Goal: Ask a question

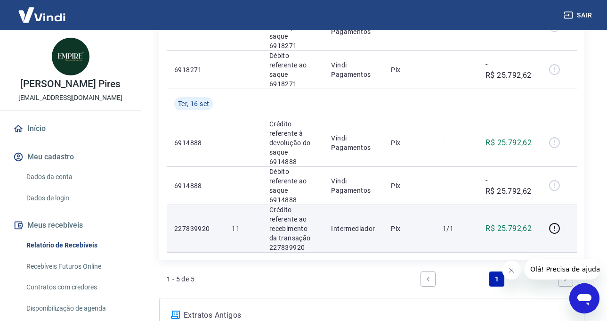
scroll to position [271, 0]
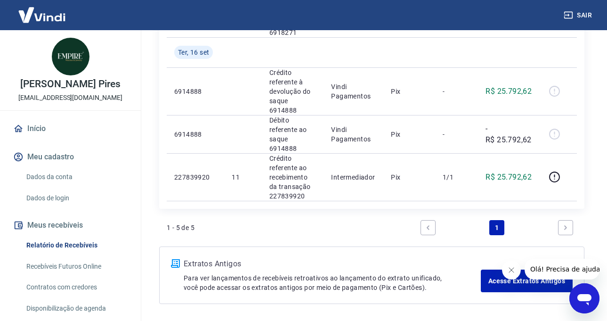
click at [52, 242] on link "Relatório de Recebíveis" at bounding box center [76, 244] width 107 height 19
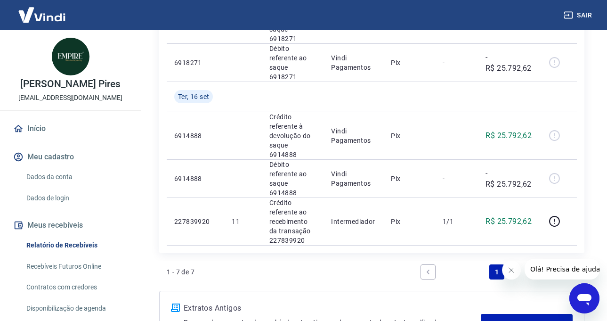
scroll to position [330, 0]
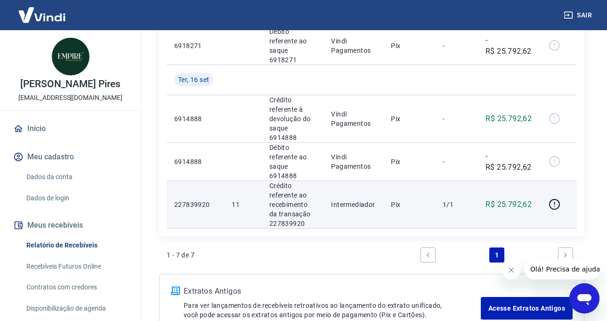
click at [467, 180] on td "1/1" at bounding box center [456, 204] width 43 height 48
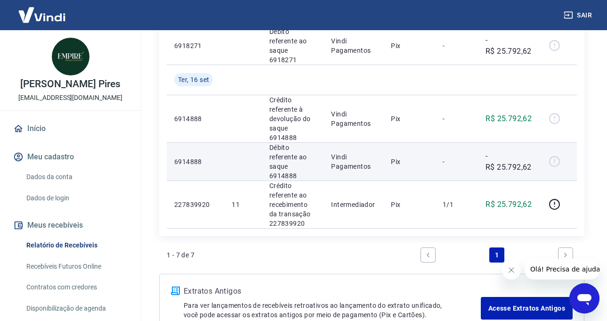
click at [470, 142] on td "-" at bounding box center [456, 161] width 43 height 38
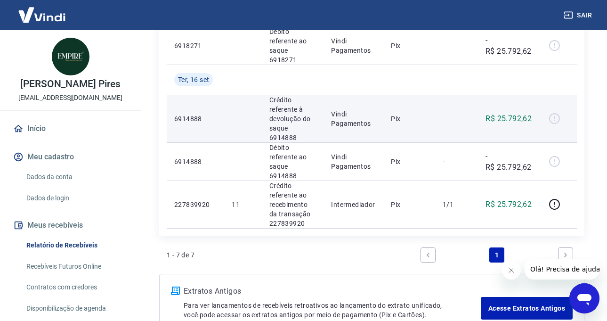
click at [470, 114] on p "-" at bounding box center [457, 118] width 28 height 9
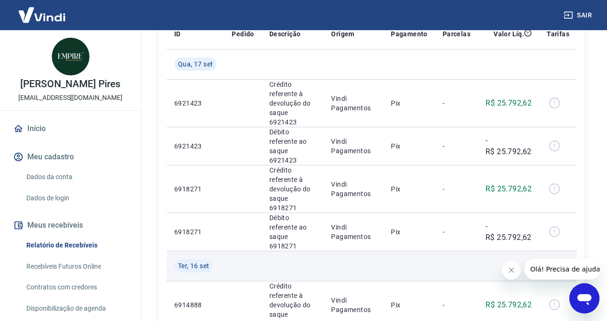
scroll to position [141, 0]
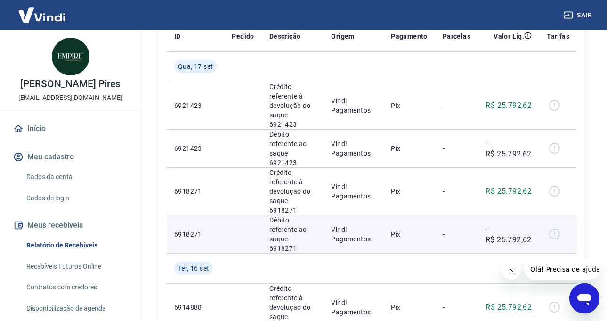
click at [460, 215] on td "-" at bounding box center [456, 234] width 43 height 38
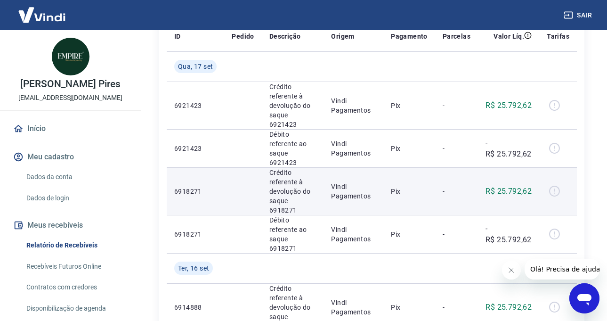
click at [467, 186] on p "-" at bounding box center [457, 190] width 28 height 9
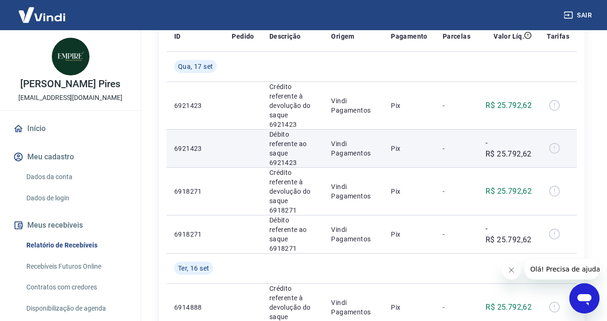
click at [472, 146] on td "-" at bounding box center [456, 148] width 43 height 38
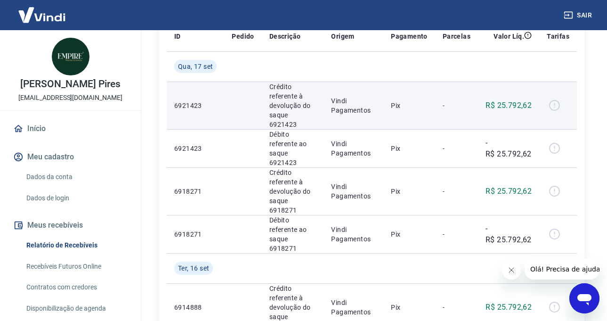
click at [557, 103] on div at bounding box center [558, 105] width 23 height 15
click at [555, 102] on div at bounding box center [558, 105] width 23 height 15
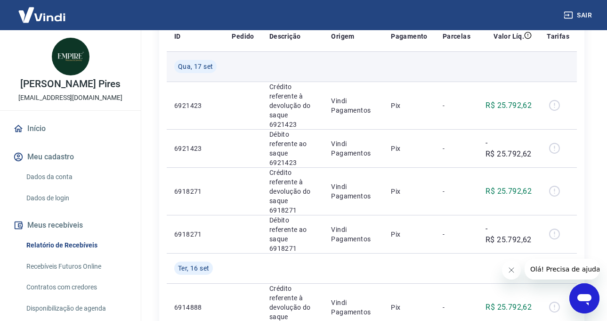
drag, startPoint x: 179, startPoint y: 102, endPoint x: 322, endPoint y: 80, distance: 144.3
click at [181, 101] on p "6921423" at bounding box center [195, 105] width 42 height 9
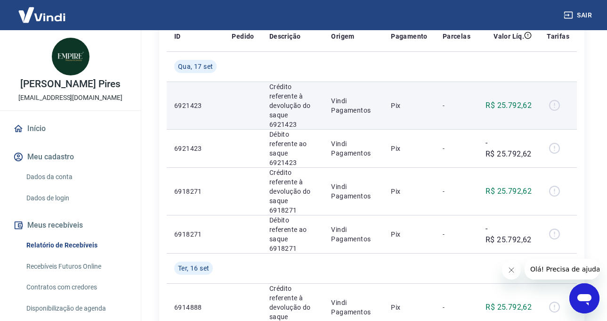
click at [554, 98] on div at bounding box center [558, 105] width 23 height 15
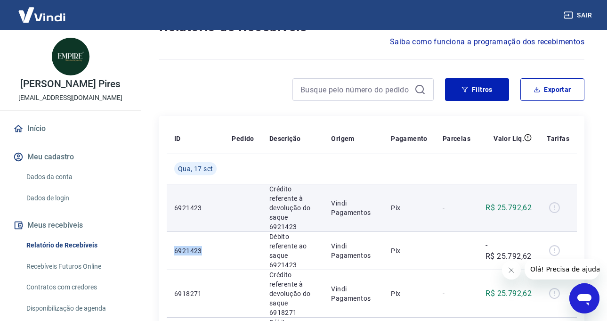
scroll to position [0, 0]
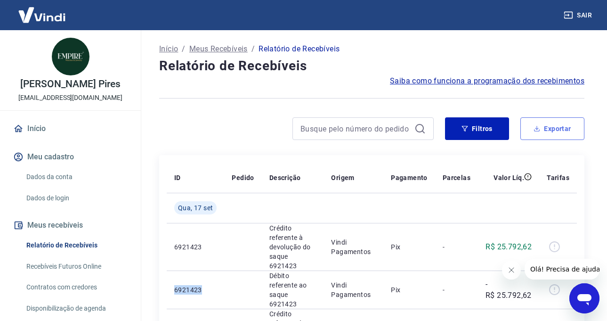
click at [542, 127] on button "Exportar" at bounding box center [552, 128] width 64 height 23
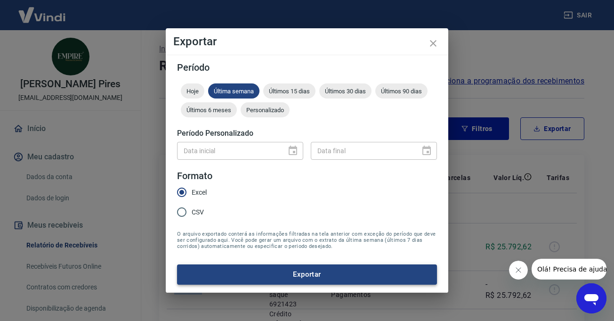
click at [299, 275] on button "Exportar" at bounding box center [307, 274] width 260 height 20
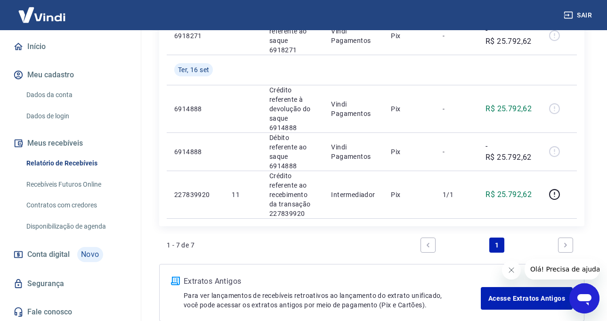
scroll to position [83, 0]
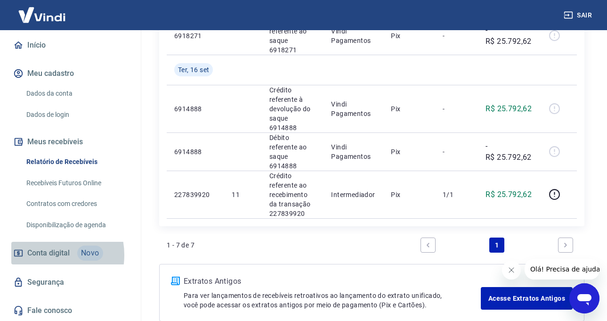
click at [46, 255] on span "Conta digital" at bounding box center [48, 252] width 42 height 13
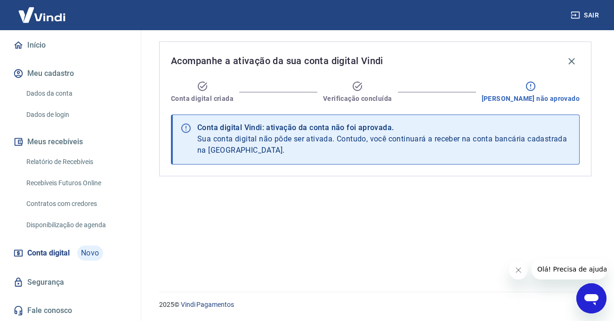
click at [536, 86] on icon at bounding box center [530, 85] width 11 height 11
drag, startPoint x: 544, startPoint y: 86, endPoint x: 535, endPoint y: 99, distance: 16.2
click at [535, 99] on div "[PERSON_NAME] não aprovado" at bounding box center [531, 91] width 98 height 23
click at [45, 159] on link "Relatório de Recebíveis" at bounding box center [76, 161] width 107 height 19
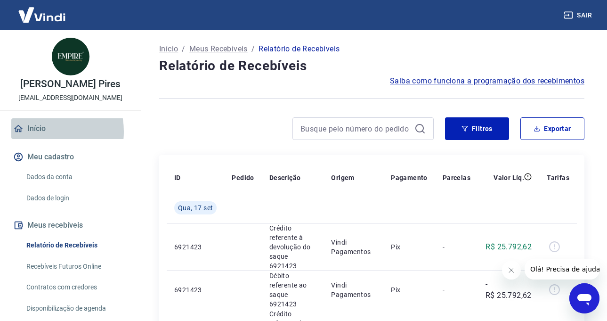
click at [40, 131] on link "Início" at bounding box center [70, 128] width 118 height 21
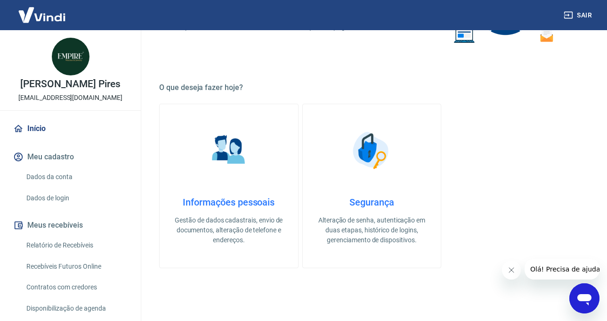
scroll to position [282, 0]
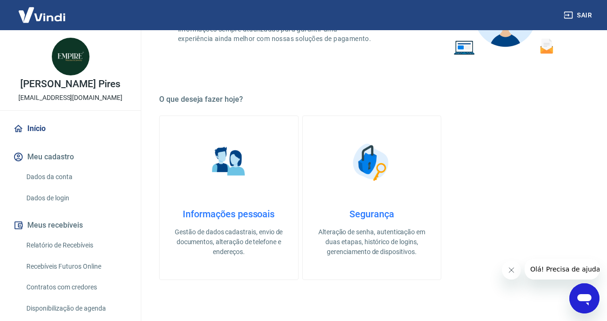
click at [220, 215] on h4 "Informações pessoais" at bounding box center [229, 213] width 108 height 11
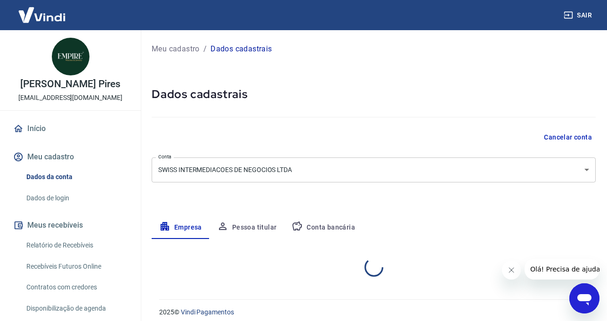
select select "SP"
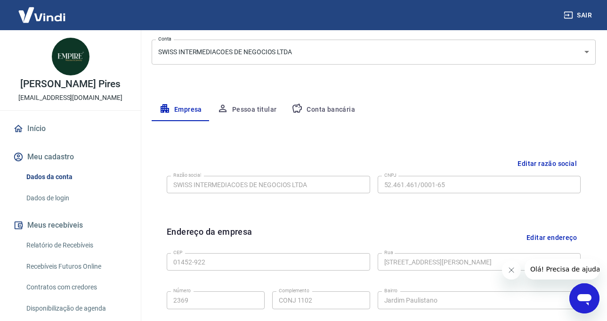
scroll to position [76, 0]
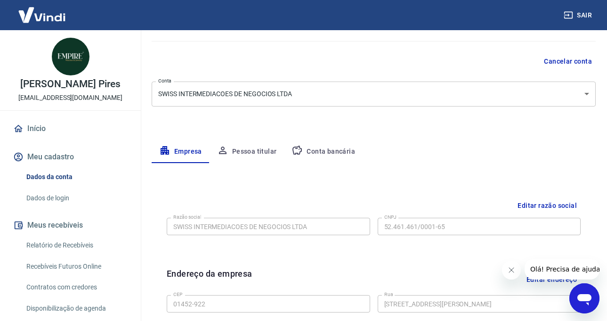
click at [250, 153] on button "Pessoa titular" at bounding box center [246, 151] width 75 height 23
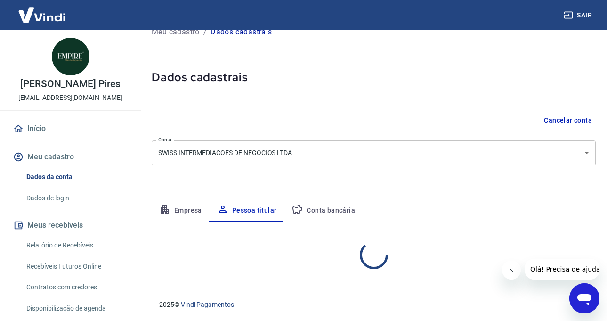
scroll to position [56, 0]
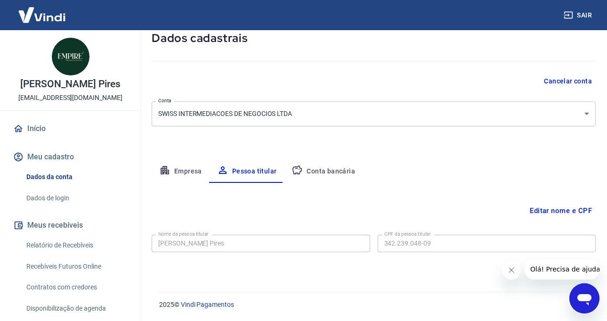
click at [324, 172] on button "Conta bancária" at bounding box center [323, 171] width 79 height 23
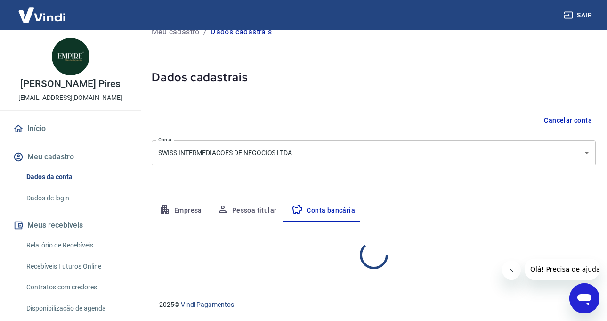
select select "1"
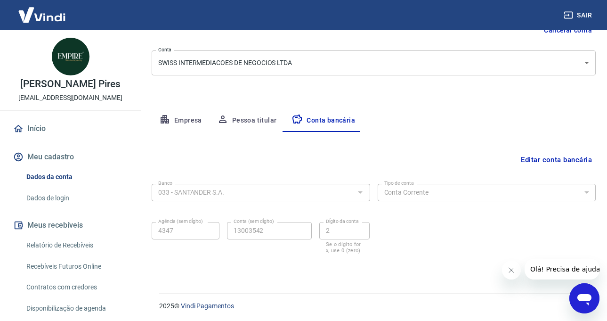
scroll to position [108, 0]
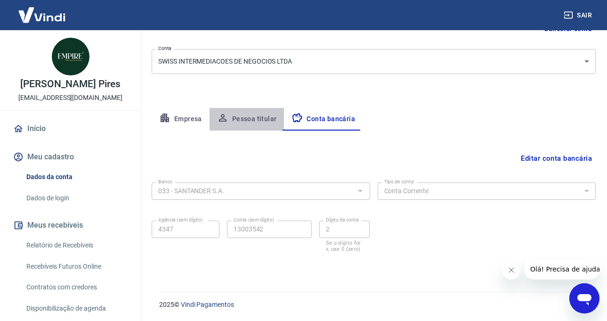
click at [253, 118] on button "Pessoa titular" at bounding box center [246, 119] width 75 height 23
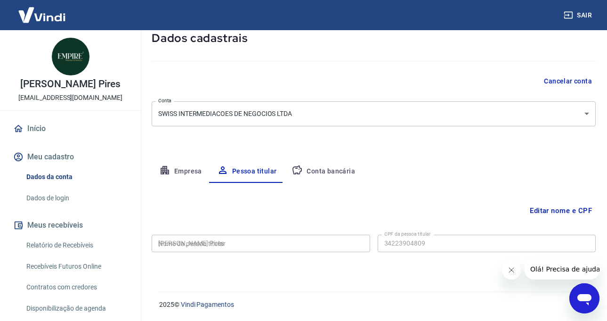
type input "342.239.048-09"
click at [188, 170] on button "Empresa" at bounding box center [181, 171] width 58 height 23
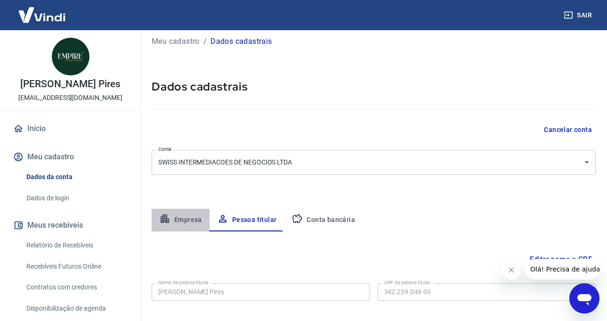
select select "SP"
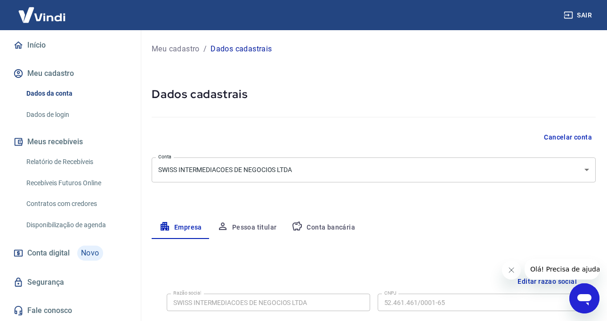
scroll to position [0, 0]
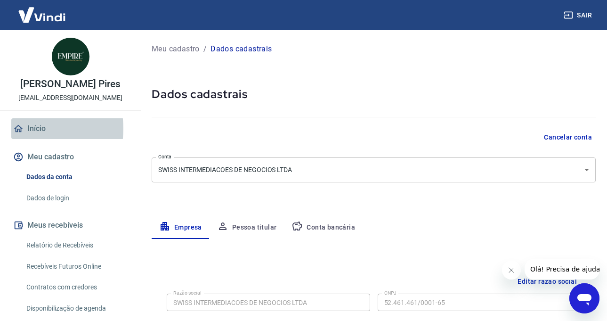
click at [27, 129] on link "Início" at bounding box center [70, 128] width 118 height 21
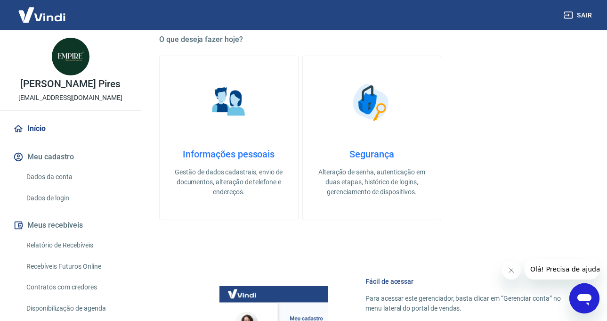
scroll to position [377, 0]
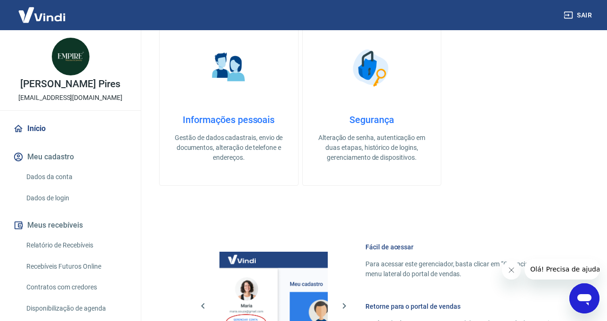
click at [374, 120] on h4 "Segurança" at bounding box center [372, 119] width 108 height 11
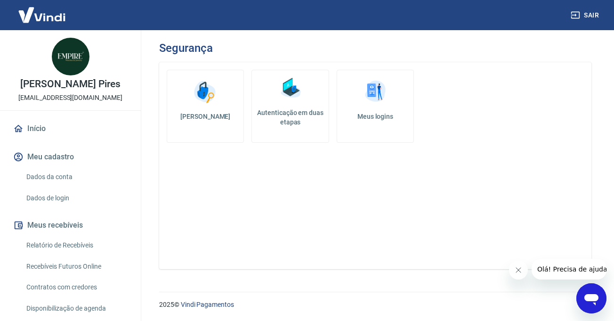
click at [283, 119] on h5 "Autenticação em duas etapas" at bounding box center [290, 117] width 69 height 19
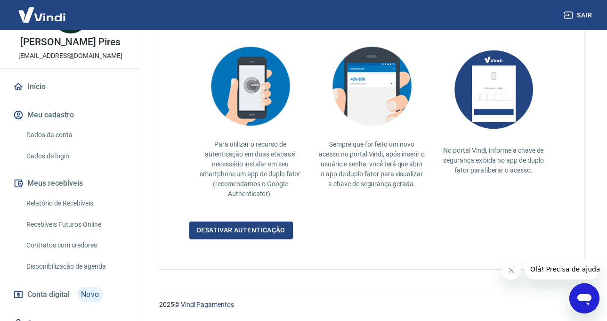
scroll to position [83, 0]
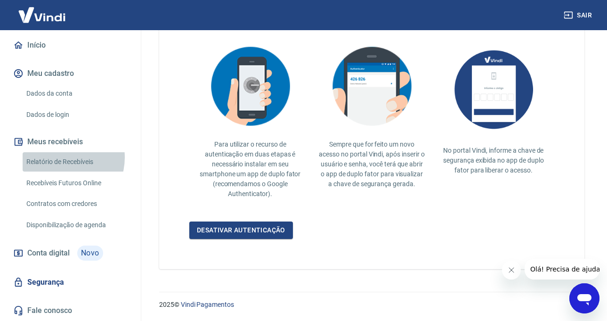
click at [62, 157] on link "Relatório de Recebíveis" at bounding box center [76, 161] width 107 height 19
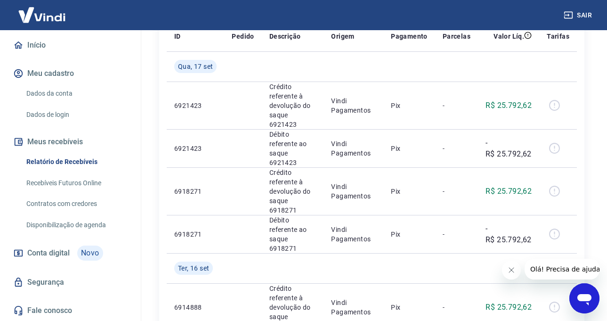
scroll to position [235, 0]
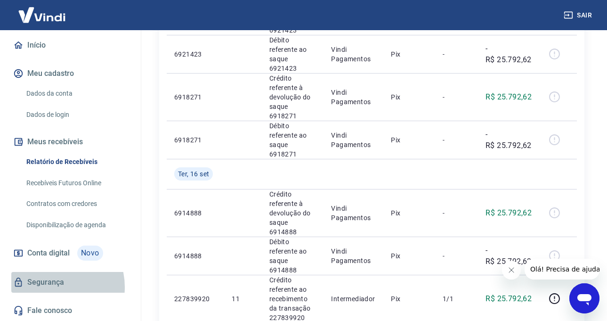
click at [52, 287] on link "Segurança" at bounding box center [70, 282] width 118 height 21
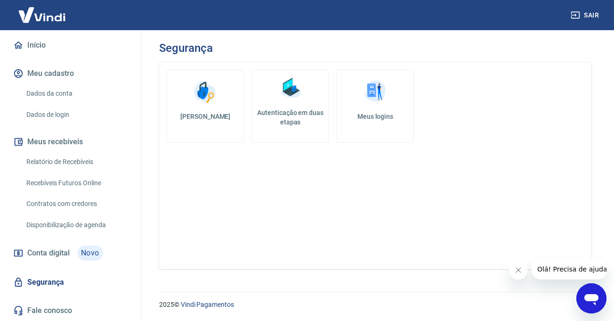
click at [289, 118] on h5 "Autenticação em duas etapas" at bounding box center [290, 117] width 69 height 19
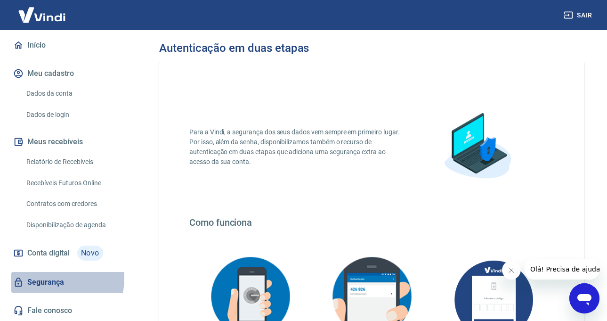
click at [47, 278] on link "Segurança" at bounding box center [70, 282] width 118 height 21
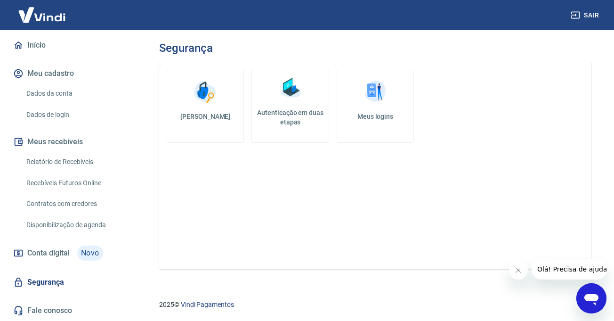
click at [370, 112] on h5 "Meus logins" at bounding box center [375, 116] width 61 height 9
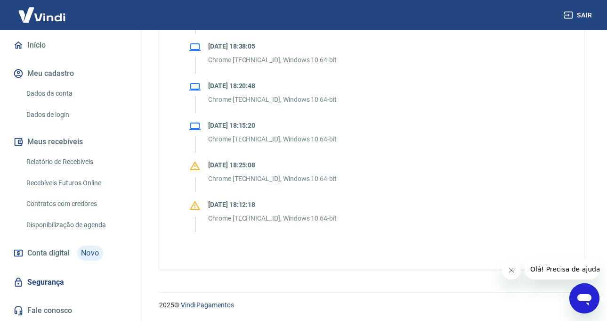
scroll to position [546, 0]
click at [223, 166] on p "[DATE] 18:25:08" at bounding box center [272, 165] width 129 height 10
click at [195, 167] on icon at bounding box center [195, 165] width 10 height 9
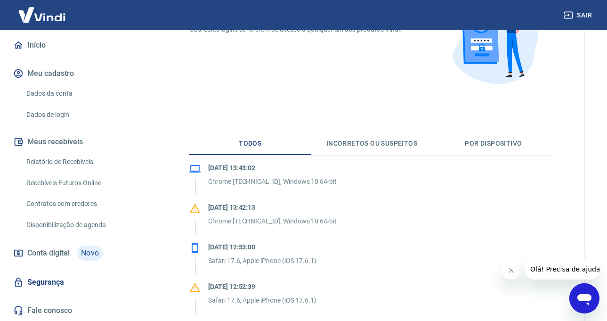
scroll to position [122, 0]
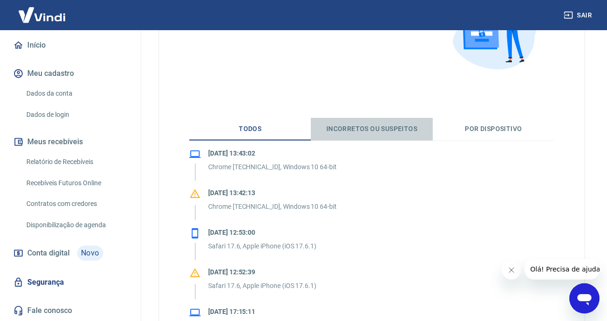
click at [355, 130] on button "Incorretos ou suspeitos" at bounding box center [371, 129] width 121 height 23
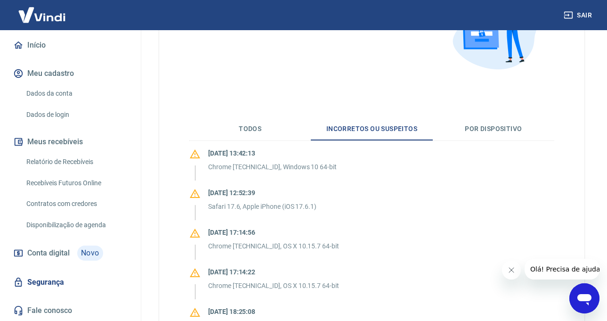
click at [492, 129] on button "Por dispositivo" at bounding box center [493, 129] width 121 height 23
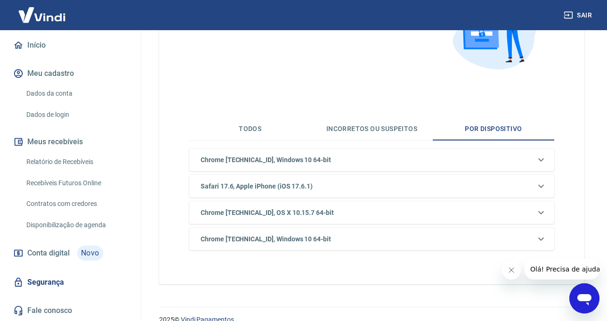
click at [528, 185] on div "Safari 17.6, Apple iPhone (iOS 17.6.1)" at bounding box center [366, 186] width 338 height 10
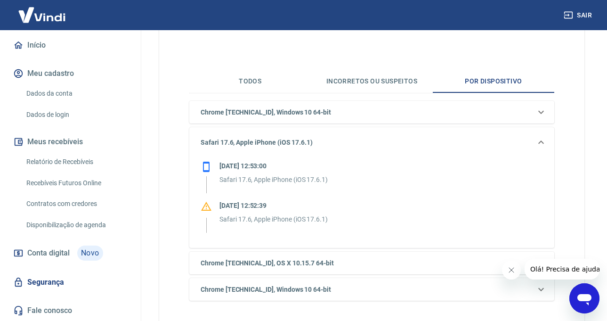
scroll to position [217, 0]
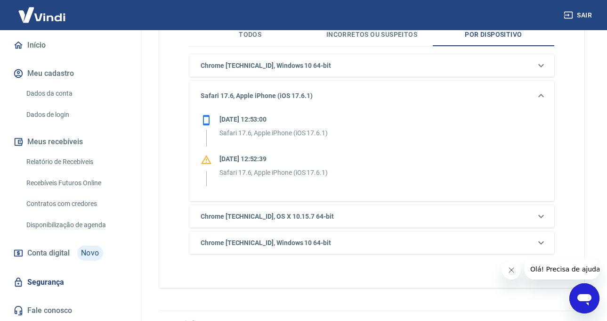
click at [204, 160] on icon at bounding box center [206, 159] width 10 height 9
click at [208, 176] on div at bounding box center [206, 170] width 11 height 32
click at [244, 171] on p "Safari 17.6, Apple iPhone (iOS 17.6.1)" at bounding box center [273, 173] width 108 height 10
click at [246, 158] on p "[DATE] 12:52:39" at bounding box center [273, 159] width 108 height 10
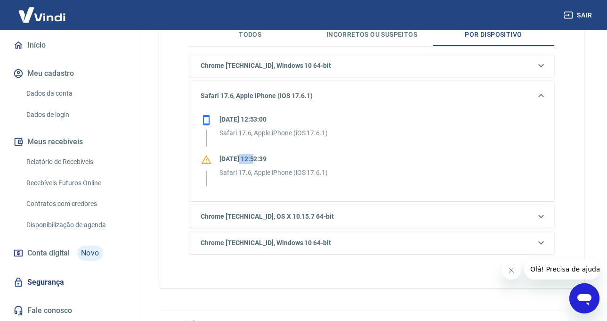
click at [246, 158] on p "[DATE] 12:52:39" at bounding box center [273, 159] width 108 height 10
click at [208, 121] on icon at bounding box center [206, 119] width 11 height 11
click at [206, 121] on icon at bounding box center [206, 119] width 11 height 11
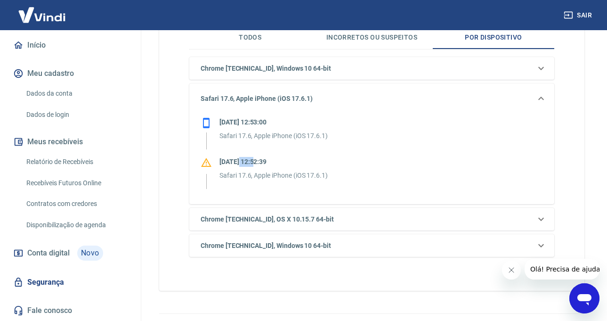
scroll to position [235, 0]
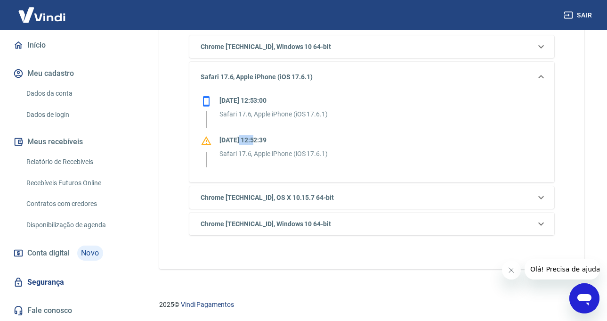
click at [505, 191] on div "Chrome [TECHNICAL_ID], OS X 10.15.7 64-bit" at bounding box center [371, 197] width 365 height 23
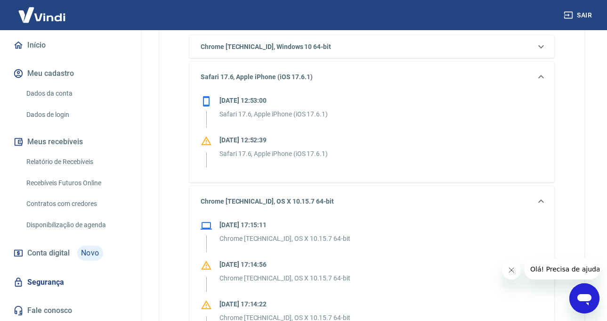
click at [408, 138] on div "[DATE] 12:52:39 Safari 17.6, Apple iPhone (iOS 17.6.1)" at bounding box center [372, 151] width 342 height 32
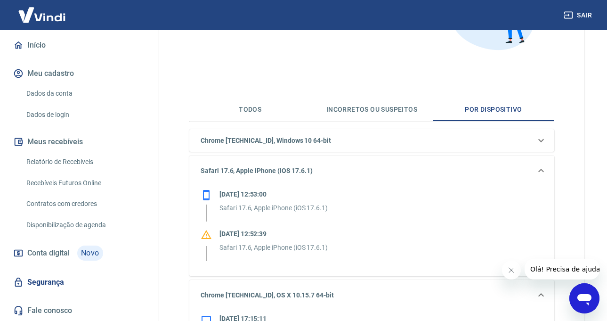
scroll to position [141, 0]
click at [549, 173] on div "Safari 17.6, Apple iPhone (iOS 17.6.1)" at bounding box center [371, 171] width 365 height 30
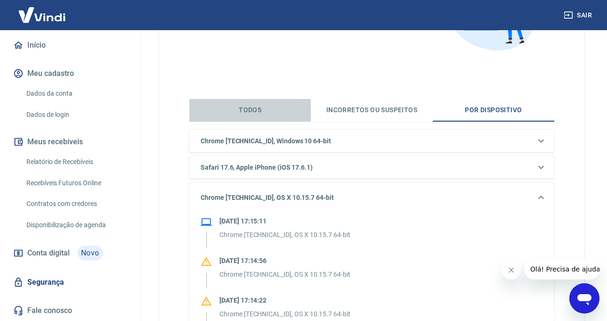
click at [239, 108] on button "Todos" at bounding box center [249, 110] width 121 height 23
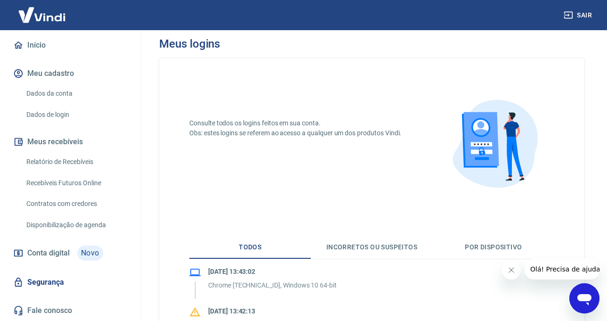
scroll to position [0, 0]
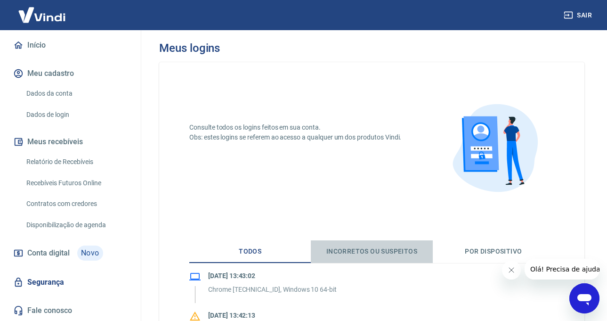
click at [383, 253] on button "Incorretos ou suspeitos" at bounding box center [371, 251] width 121 height 23
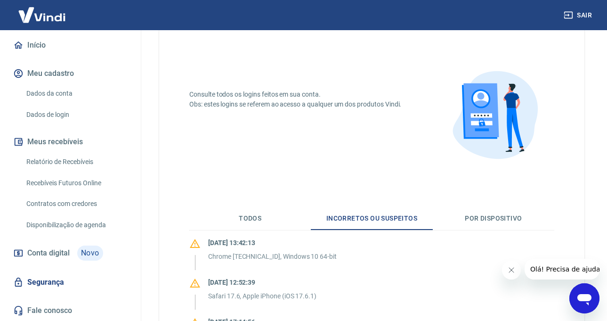
scroll to position [47, 0]
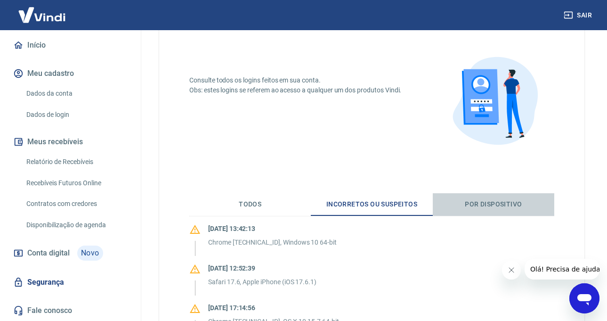
click at [499, 203] on button "Por dispositivo" at bounding box center [493, 204] width 121 height 23
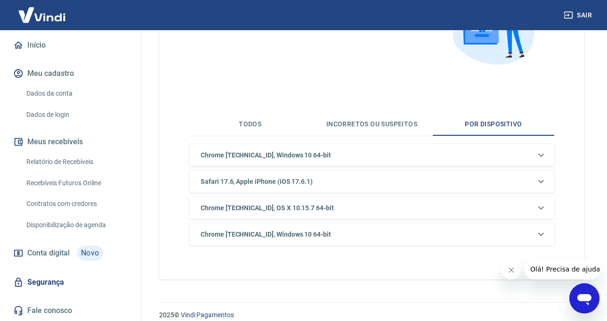
scroll to position [137, 0]
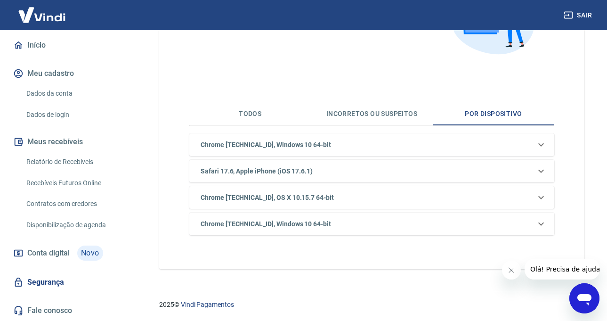
click at [260, 173] on h6 "Safari 17.6, Apple iPhone (iOS 17.6.1)" at bounding box center [257, 171] width 112 height 10
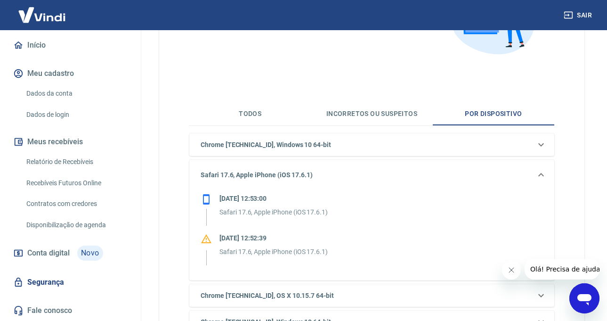
click at [260, 173] on h6 "Safari 17.6, Apple iPhone (iOS 17.6.1)" at bounding box center [257, 175] width 112 height 10
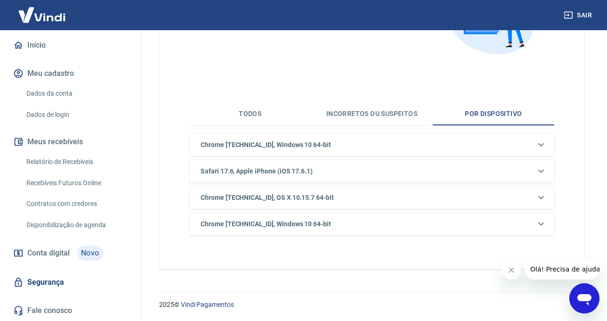
click at [260, 173] on h6 "Safari 17.6, Apple iPhone (iOS 17.6.1)" at bounding box center [257, 171] width 112 height 10
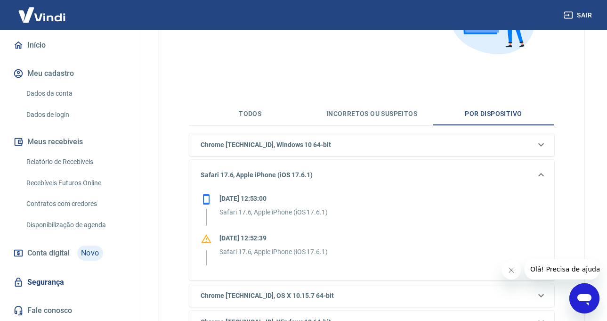
click at [289, 212] on p "Safari 17.6, Apple iPhone (iOS 17.6.1)" at bounding box center [273, 212] width 108 height 10
click at [204, 239] on icon at bounding box center [206, 238] width 10 height 9
click at [205, 199] on icon at bounding box center [206, 198] width 11 height 11
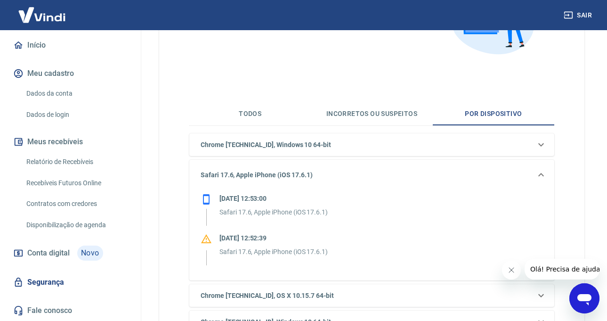
drag, startPoint x: 205, startPoint y: 199, endPoint x: 492, endPoint y: 227, distance: 288.5
click at [492, 227] on div "[DATE] 12:53:00 Safari 17.6, Apple iPhone (iOS 17.6.1) [DATE] 12:52:39 Safari 1…" at bounding box center [372, 229] width 342 height 72
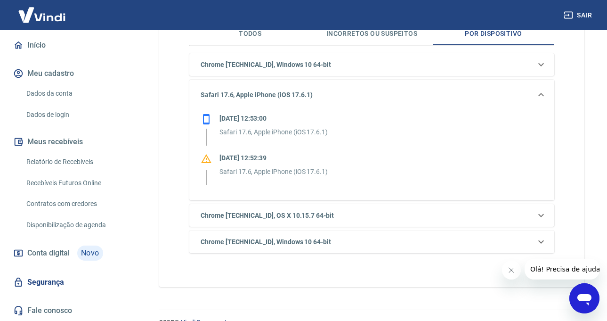
scroll to position [235, 0]
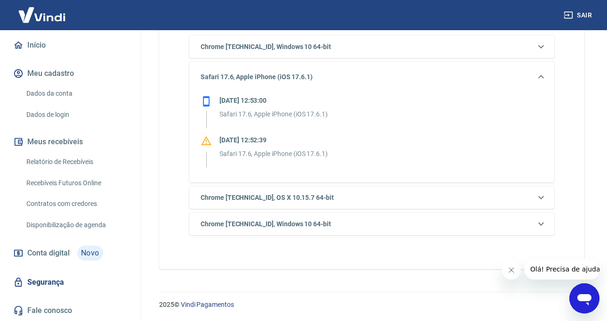
click at [279, 193] on h6 "Chrome [TECHNICAL_ID], OS X 10.15.7 64-bit" at bounding box center [267, 198] width 133 height 10
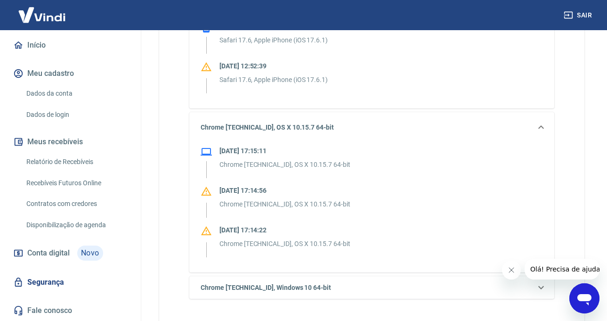
scroll to position [330, 0]
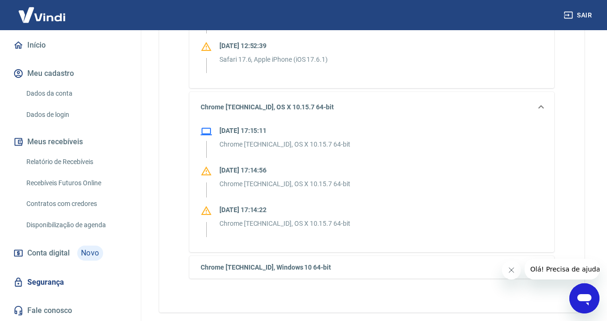
click at [207, 132] on icon at bounding box center [206, 131] width 11 height 11
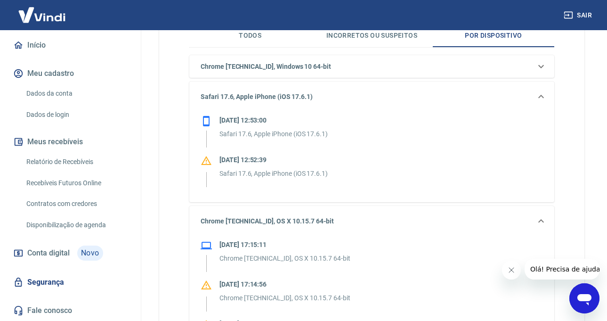
scroll to position [188, 0]
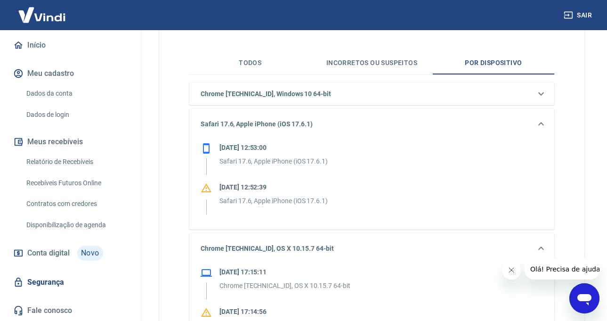
click at [540, 121] on icon at bounding box center [540, 123] width 11 height 11
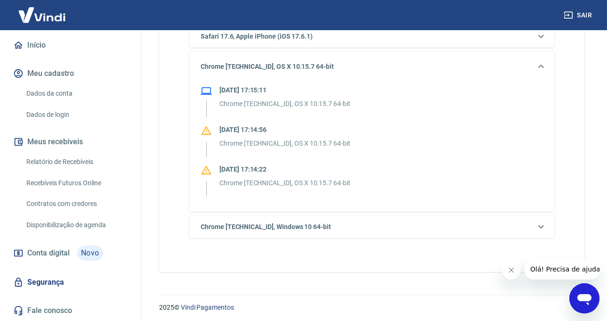
scroll to position [275, 0]
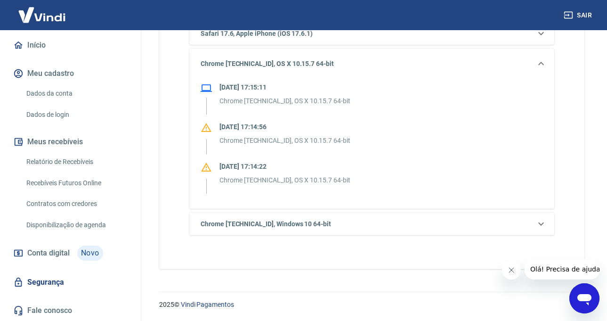
click at [390, 221] on div "Chrome [TECHNICAL_ID], Windows 10 64-bit" at bounding box center [366, 224] width 338 height 10
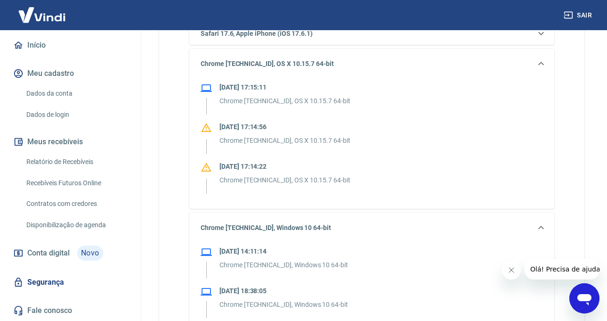
click at [546, 227] on icon at bounding box center [540, 227] width 11 height 11
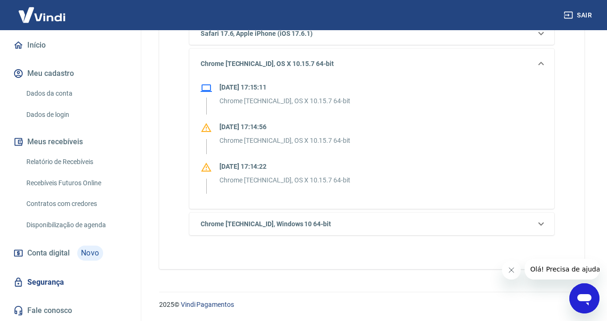
click at [544, 222] on icon at bounding box center [540, 223] width 11 height 11
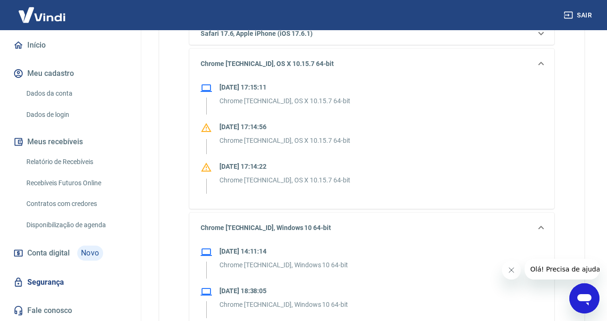
click at [544, 222] on icon at bounding box center [540, 227] width 11 height 11
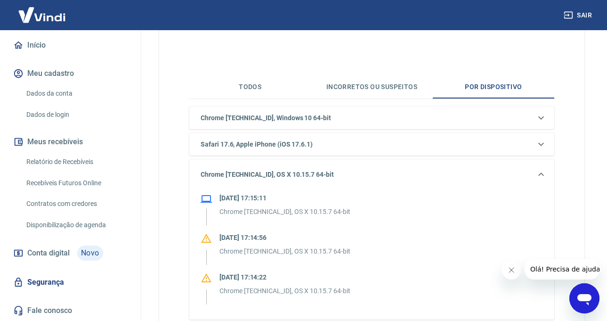
scroll to position [181, 0]
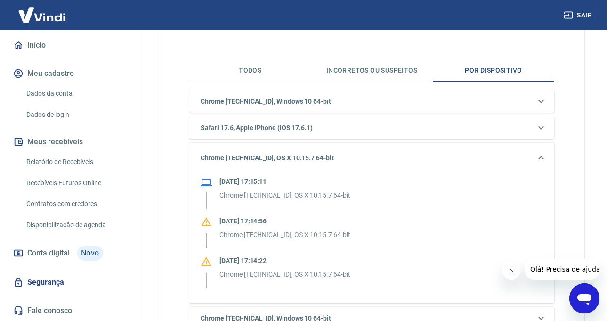
click at [539, 126] on icon at bounding box center [540, 127] width 11 height 11
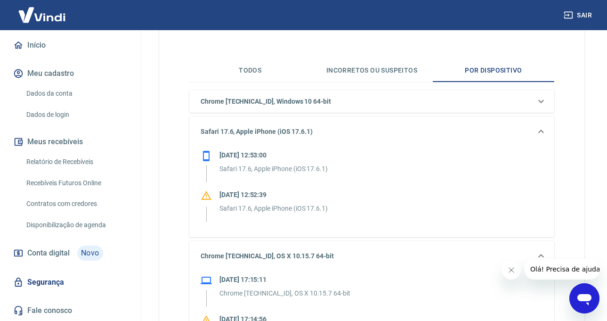
click at [251, 135] on h6 "Safari 17.6, Apple iPhone (iOS 17.6.1)" at bounding box center [257, 132] width 112 height 10
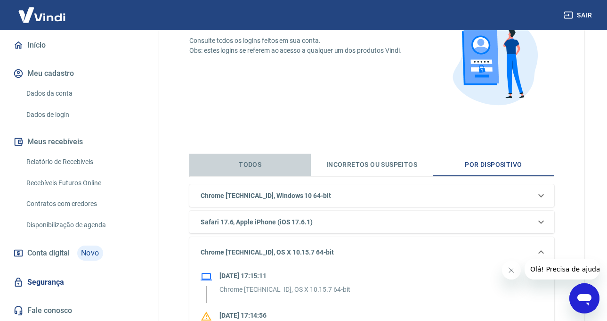
click at [254, 166] on button "Todos" at bounding box center [249, 164] width 121 height 23
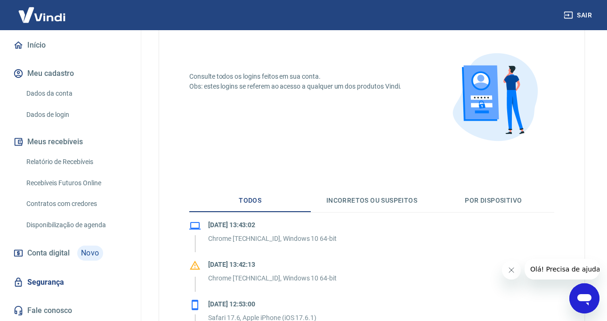
scroll to position [87, 0]
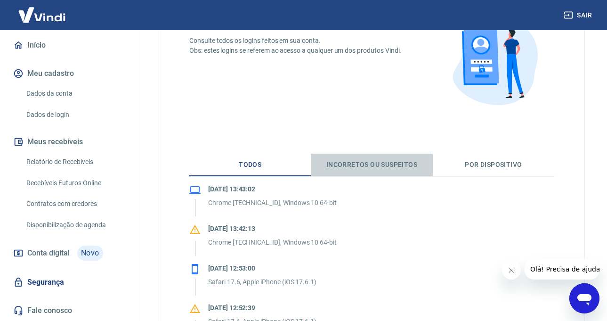
click at [382, 164] on button "Incorretos ou suspeitos" at bounding box center [371, 164] width 121 height 23
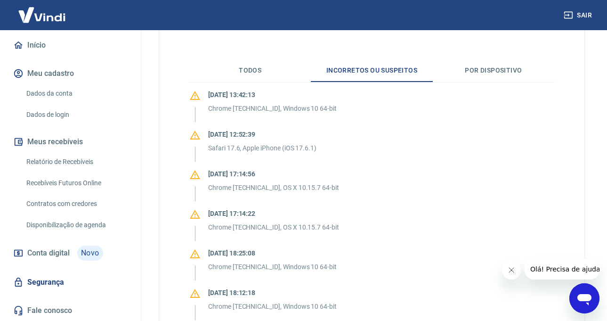
scroll to position [134, 0]
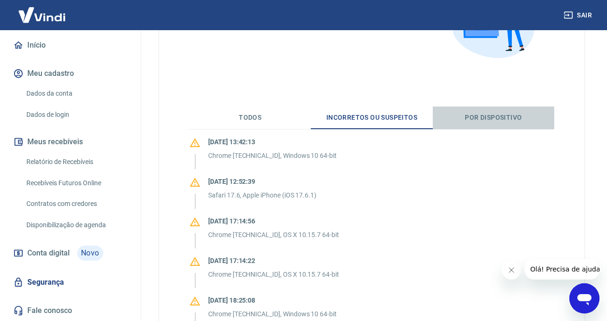
click at [506, 116] on button "Por dispositivo" at bounding box center [493, 117] width 121 height 23
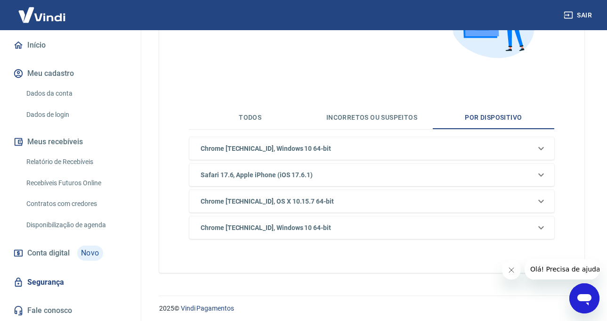
scroll to position [137, 0]
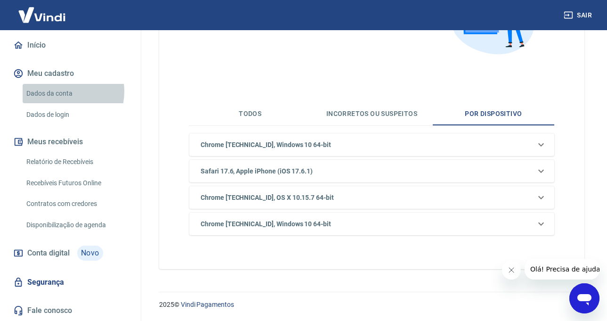
click at [61, 91] on link "Dados da conta" at bounding box center [76, 93] width 107 height 19
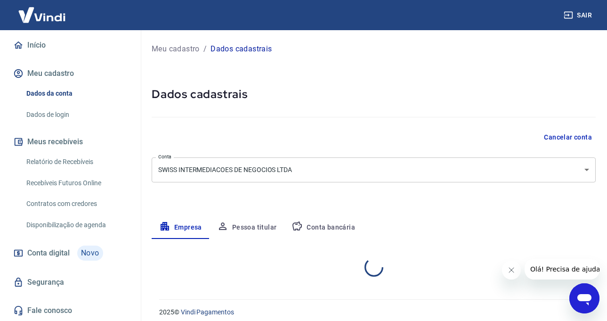
select select "SP"
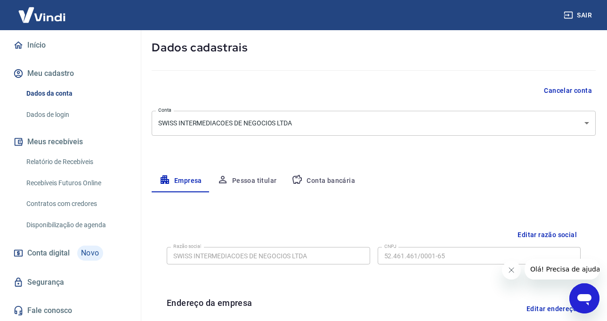
scroll to position [47, 0]
click at [248, 178] on button "Pessoa titular" at bounding box center [246, 180] width 75 height 23
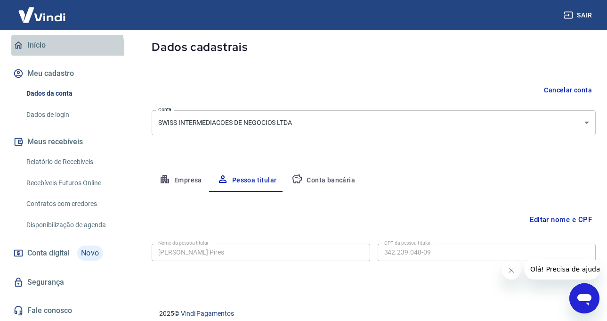
click at [36, 49] on link "Início" at bounding box center [70, 45] width 118 height 21
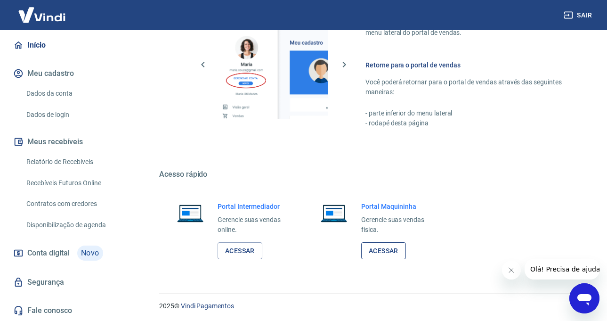
scroll to position [619, 0]
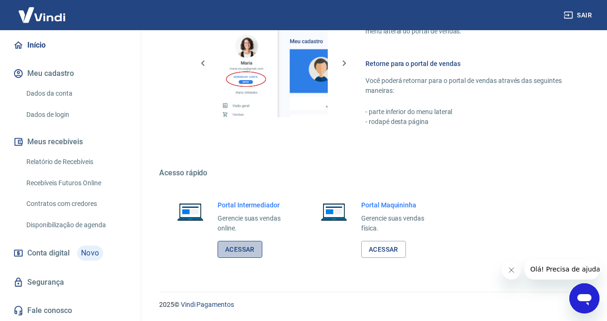
click at [245, 252] on link "Acessar" at bounding box center [239, 249] width 45 height 17
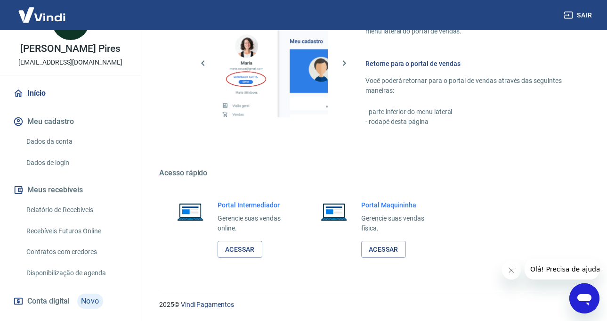
scroll to position [83, 0]
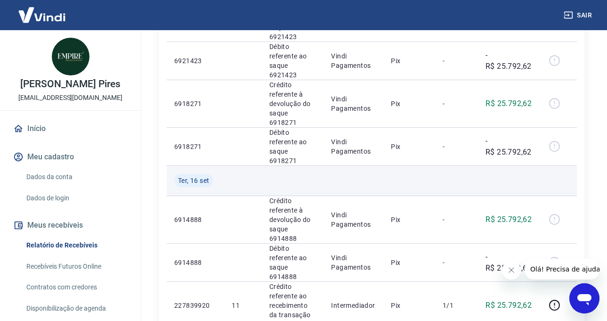
scroll to position [235, 0]
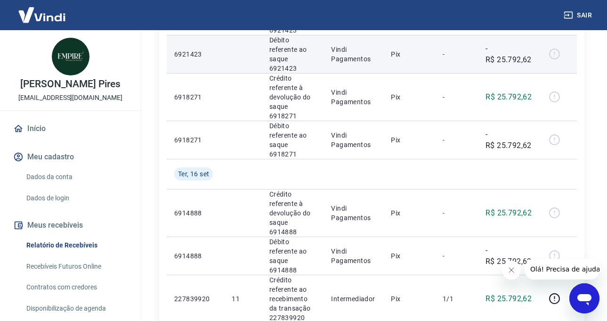
drag, startPoint x: 556, startPoint y: 45, endPoint x: 554, endPoint y: 41, distance: 5.1
click at [554, 47] on div at bounding box center [558, 54] width 23 height 15
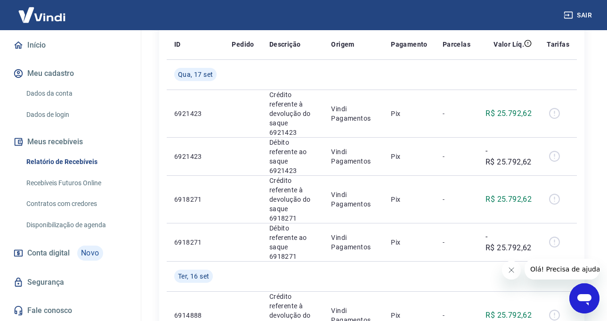
scroll to position [94, 0]
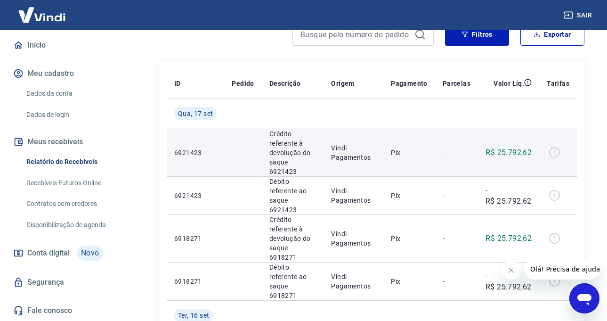
click at [189, 148] on p "6921423" at bounding box center [195, 152] width 42 height 9
click at [186, 148] on p "6921423" at bounding box center [195, 152] width 42 height 9
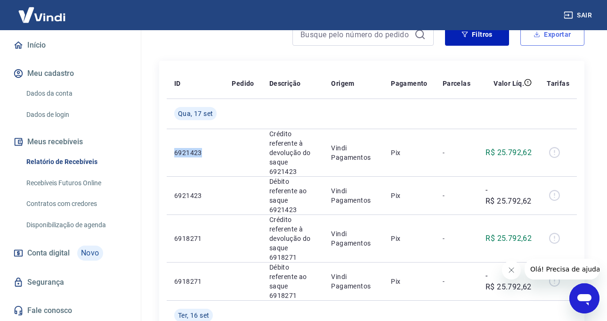
click at [535, 32] on icon "button" at bounding box center [536, 34] width 7 height 7
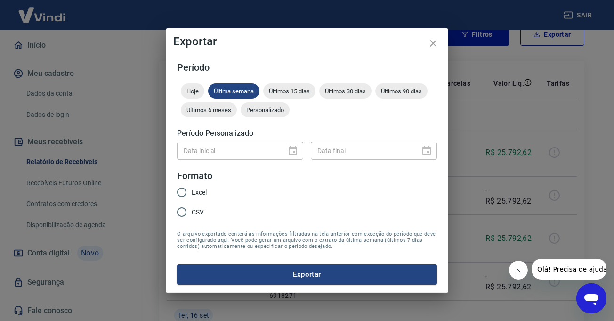
click at [158, 216] on div "Exportar Período Hoje Última semana Últimos 15 dias Últimos 30 dias Últimos 90 …" at bounding box center [307, 160] width 614 height 321
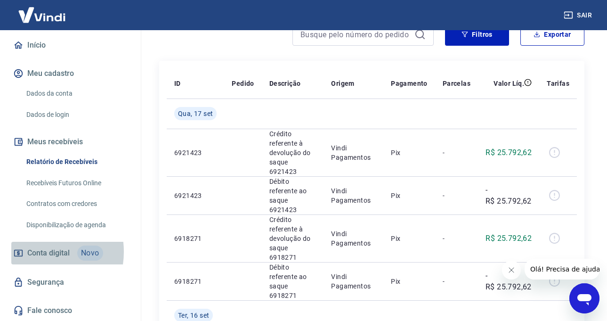
click at [35, 251] on span "Conta digital" at bounding box center [48, 252] width 42 height 13
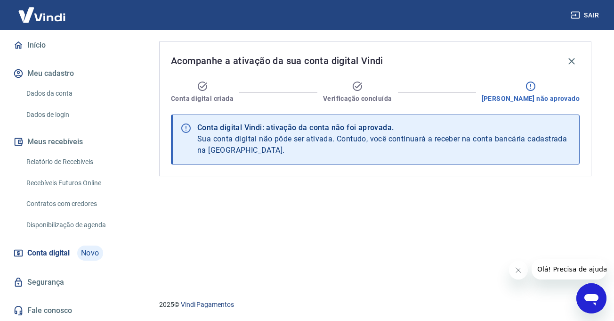
click at [550, 97] on span "[PERSON_NAME] não aprovado" at bounding box center [531, 98] width 98 height 9
click at [536, 85] on icon at bounding box center [530, 85] width 11 height 11
click at [536, 86] on icon at bounding box center [530, 85] width 11 height 11
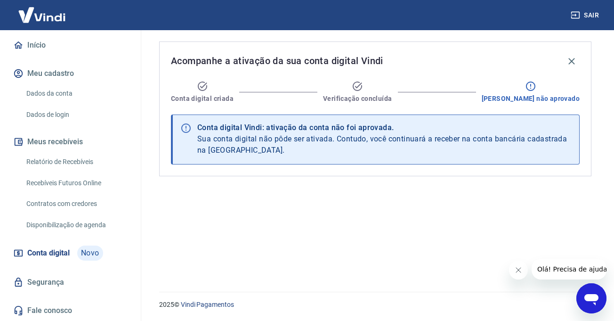
click at [536, 86] on icon at bounding box center [530, 85] width 11 height 11
click at [595, 294] on icon "Abrir janela de mensagens" at bounding box center [591, 298] width 17 height 17
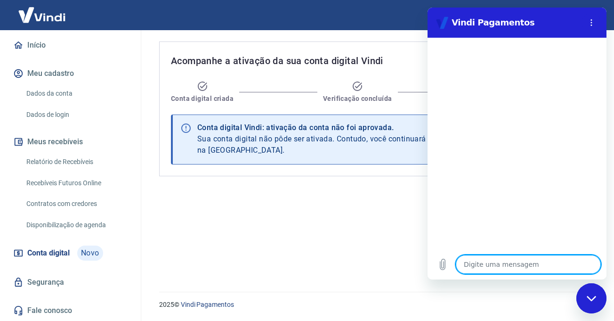
type textarea "P"
type textarea "x"
type textarea "PQ"
type textarea "x"
type textarea "PQ"
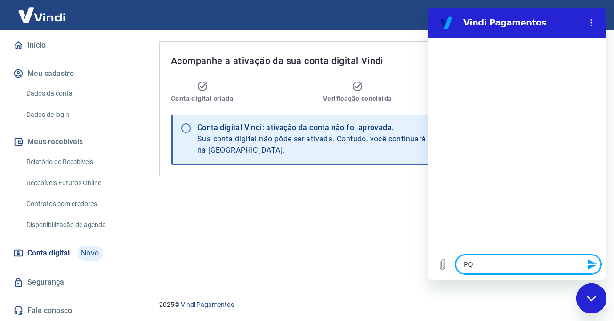
type textarea "x"
type textarea "PQ A"
type textarea "x"
type textarea "PQ"
type textarea "x"
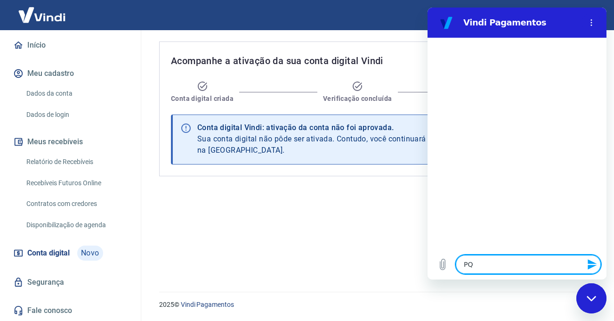
type textarea "PQ"
type textarea "x"
type textarea "P"
type textarea "x"
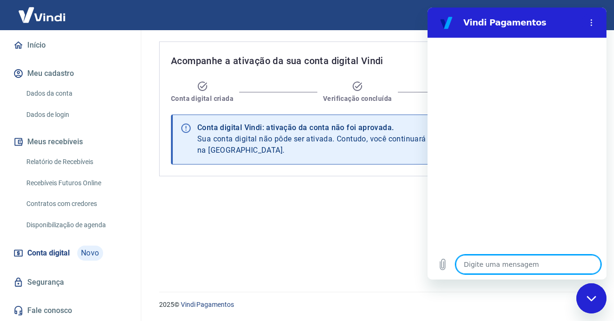
type textarea "S"
type textarea "x"
type textarea "SA"
type textarea "x"
type textarea "SAQ"
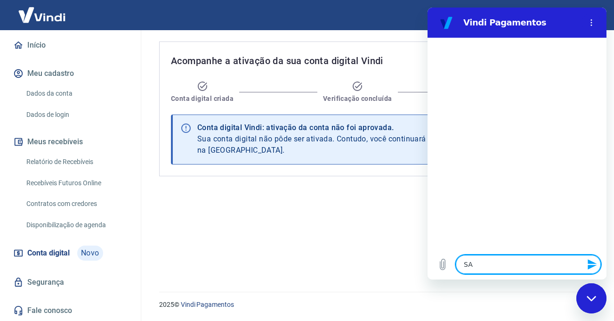
type textarea "x"
type textarea "SAQU"
type textarea "x"
type textarea "SAQUEW"
type textarea "x"
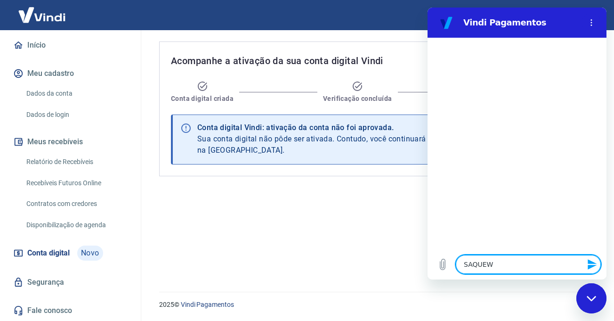
type textarea "SAQUE"
type textarea "x"
type textarea "SAQUEE"
type textarea "x"
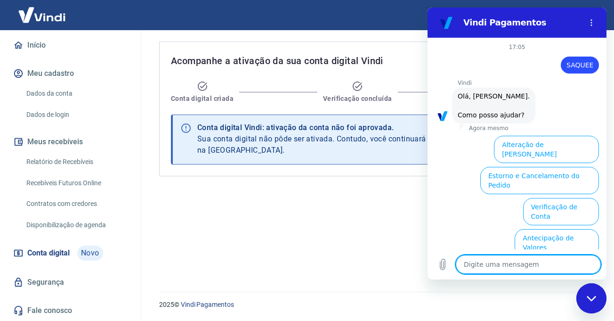
scroll to position [80, 0]
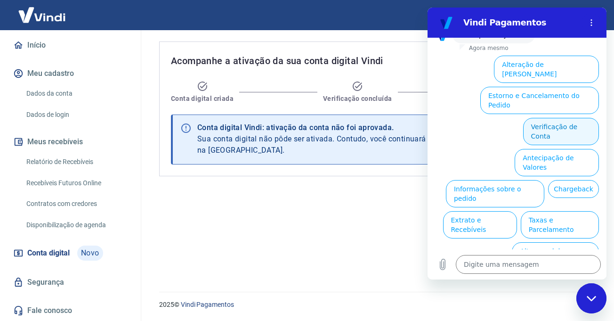
click at [558, 118] on button "Verificação de Conta" at bounding box center [561, 131] width 76 height 27
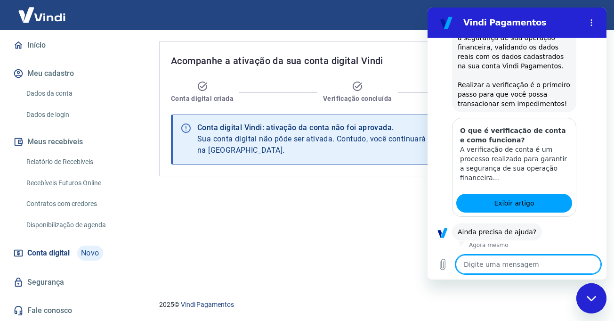
scroll to position [173, 0]
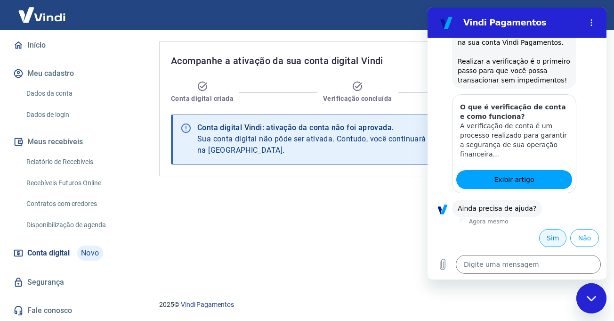
click at [540, 233] on button "Sim" at bounding box center [552, 238] width 27 height 18
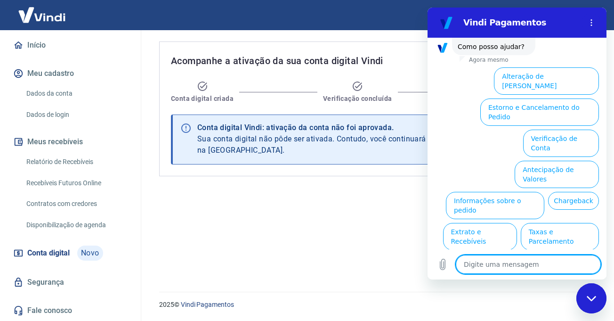
scroll to position [419, 0]
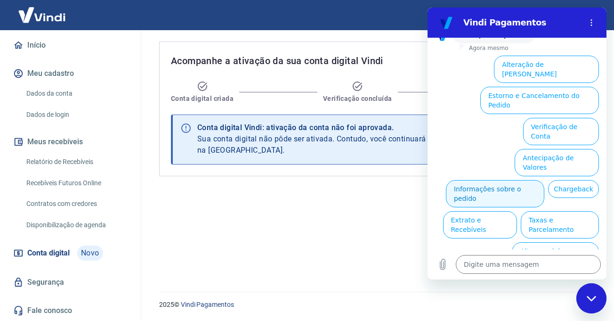
click at [544, 180] on button "Informações sobre o pedido" at bounding box center [495, 193] width 98 height 27
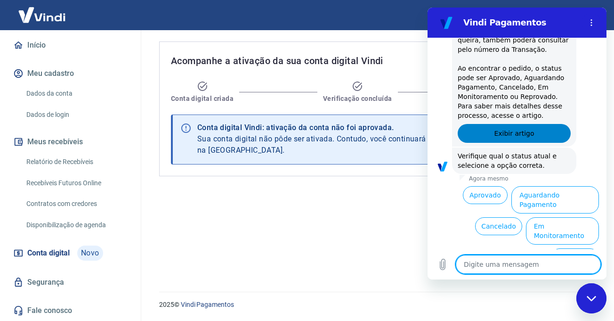
scroll to position [581, 0]
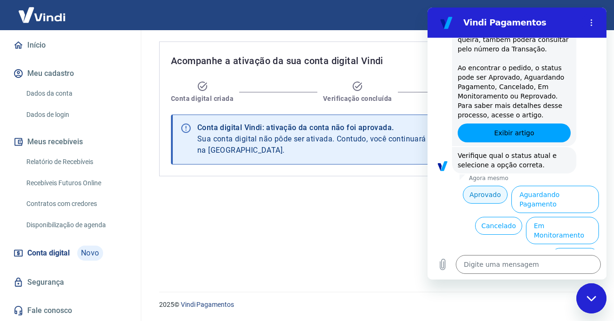
click at [487, 195] on button "Aprovado" at bounding box center [485, 194] width 45 height 18
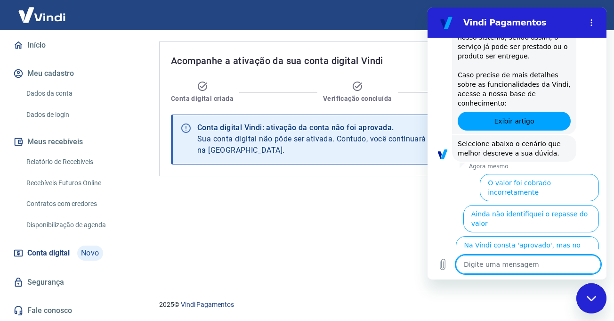
scroll to position [866, 0]
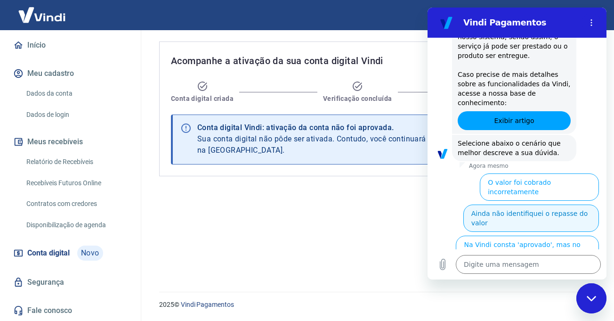
click at [566, 204] on button "Ainda não identifiquei o repasse do valor" at bounding box center [531, 217] width 136 height 27
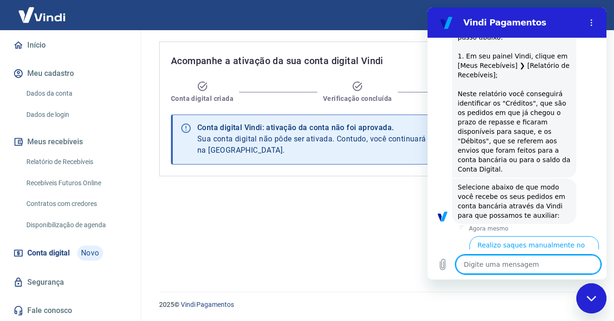
scroll to position [1111, 0]
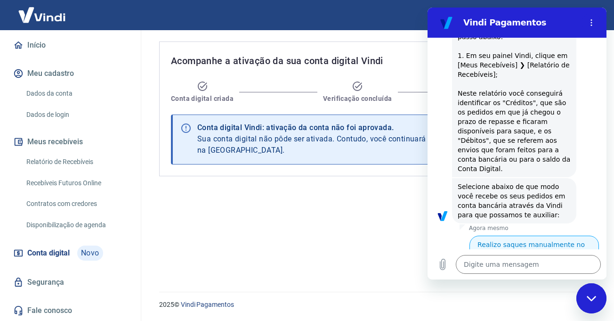
click at [536, 235] on button "Realizo saques manualmente no painel" at bounding box center [533, 248] width 129 height 27
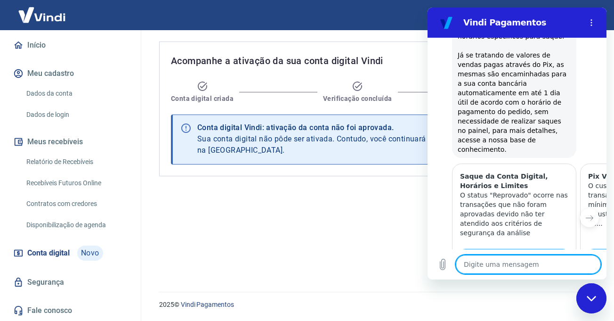
scroll to position [1553, 0]
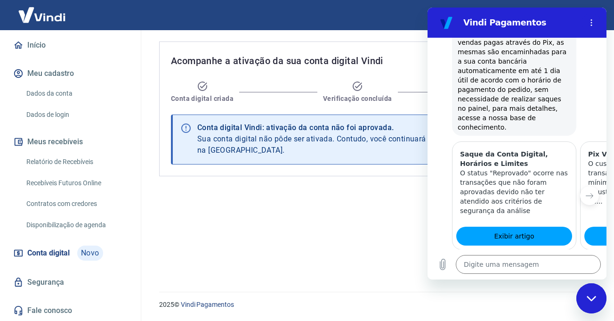
click at [547, 285] on button "Sim" at bounding box center [552, 294] width 27 height 18
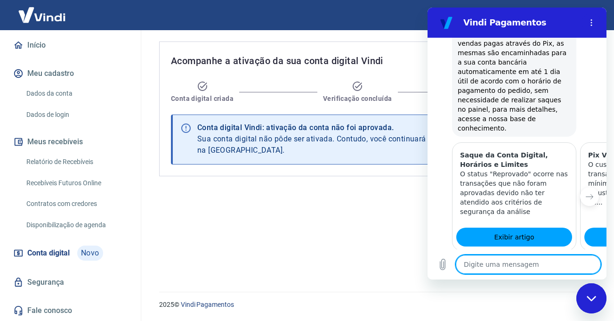
scroll to position [1554, 0]
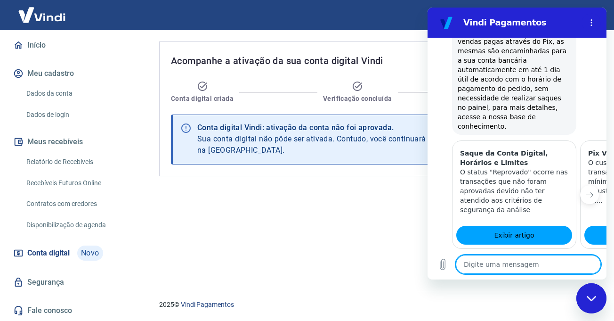
type textarea "x"
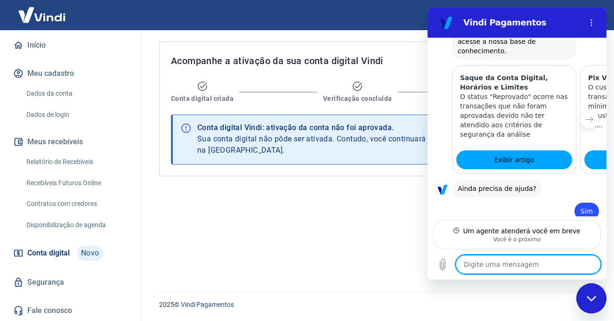
scroll to position [1620, 0]
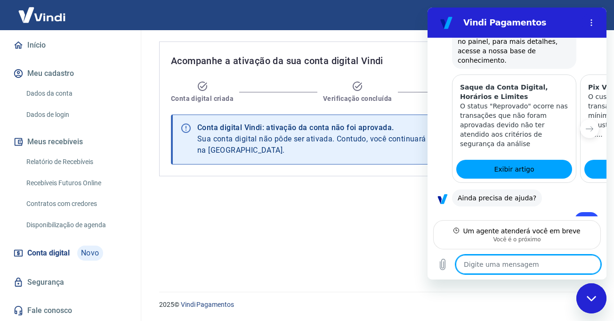
type textarea "E"
type textarea "x"
type textarea "ES"
type textarea "x"
type textarea "EST"
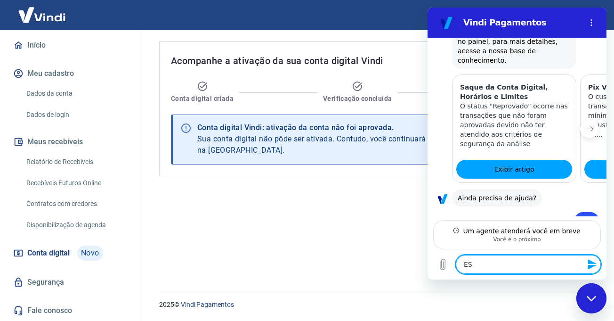
type textarea "x"
type textarea "ESTO"
type textarea "x"
type textarea "ESTOU"
type textarea "x"
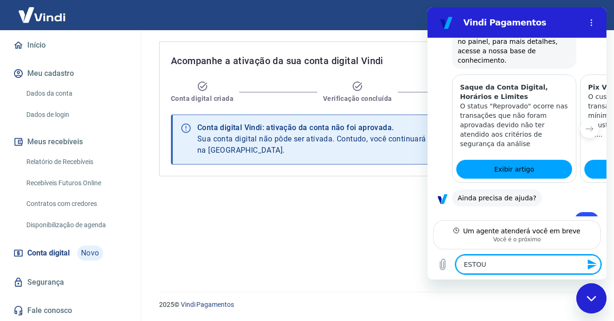
type textarea "ESTOU"
type textarea "x"
type textarea "ESTOU C"
type textarea "x"
type textarea "ESTOU CO"
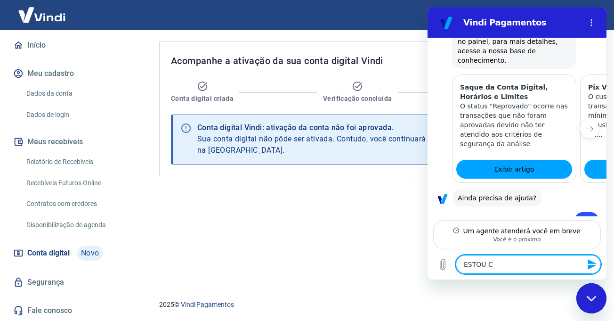
type textarea "x"
type textarea "ESTOU COM"
type textarea "x"
type textarea "ESTOU COM"
type textarea "x"
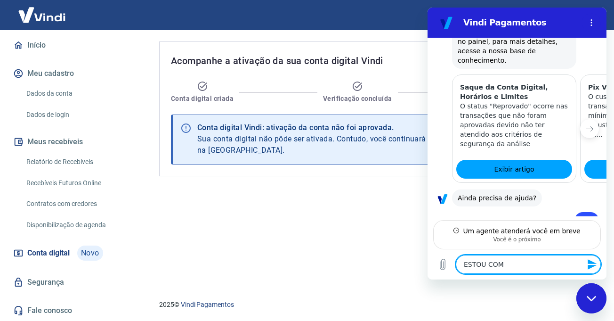
type textarea "ESTOU COM O"
type textarea "x"
type textarea "ESTOU COM O"
type textarea "x"
type textarea "ESTOU COM O V"
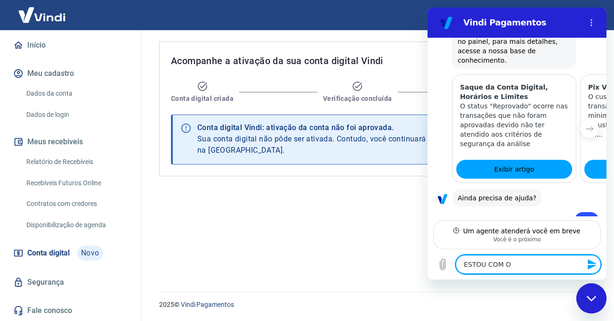
type textarea "x"
type textarea "ESTOU COM O VA"
type textarea "x"
type textarea "ESTOU COM O VAL"
type textarea "x"
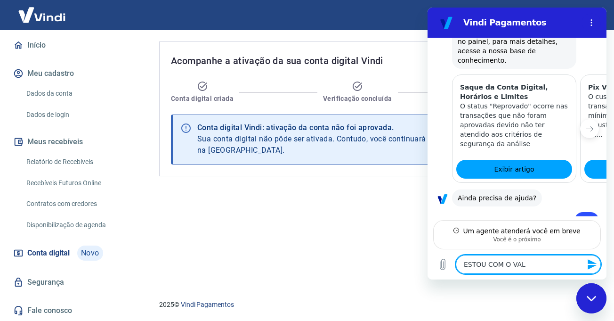
type textarea "ESTOU COM O VALO"
type textarea "x"
type textarea "ESTOU COM O VALOR"
type textarea "x"
type textarea "ESTOU COM O VALOR"
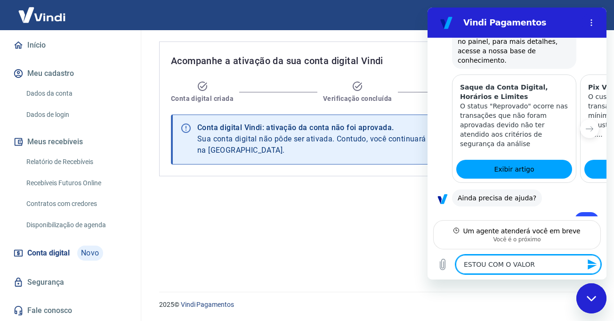
type textarea "x"
type textarea "ESTOU COM O VALOR D"
type textarea "x"
type textarea "ESTOU COM O VALOR DE"
type textarea "x"
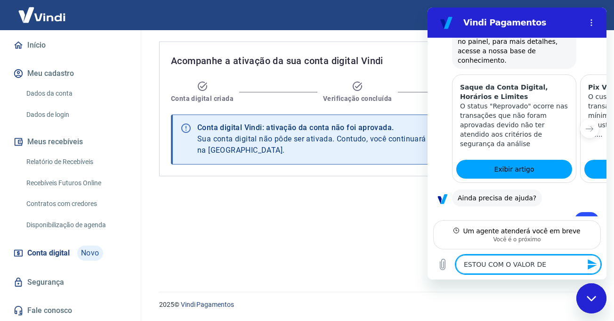
type textarea "ESTOU COM O VALOR DE"
type textarea "x"
type textarea "ESTOU COM O VALOR DE U"
type textarea "x"
type textarea "ESTOU COM O VALOR DE UM"
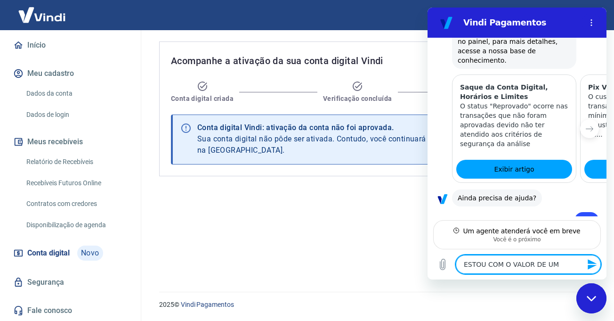
type textarea "x"
type textarea "ESTOU COM O VALOR DE UMA"
type textarea "x"
type textarea "ESTOU COM O VALOR DE UMA"
type textarea "x"
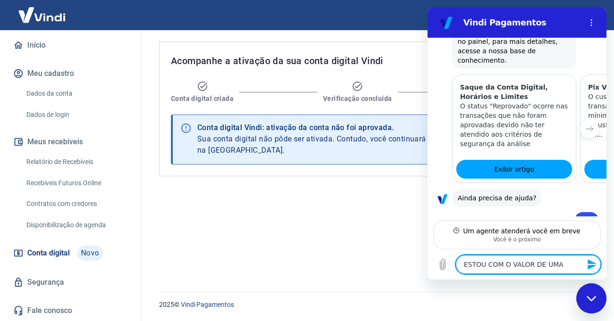
type textarea "ESTOU COM O VALOR DE UMA V"
type textarea "x"
type textarea "ESTOU COM O VALOR DE UMA VE"
type textarea "x"
type textarea "ESTOU COM O VALOR DE UMA VEN"
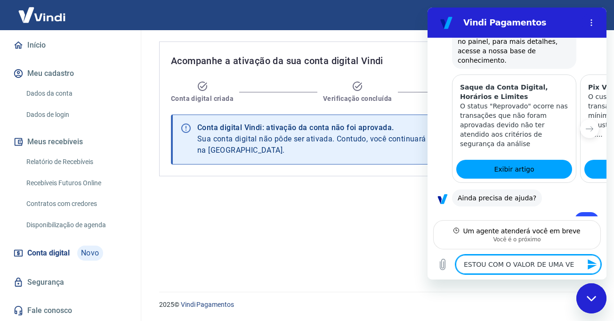
type textarea "x"
type textarea "ESTOU COM O VALOR DE UMA VEND"
type textarea "x"
type textarea "ESTOU COM O VALOR DE UMA VENDA"
type textarea "x"
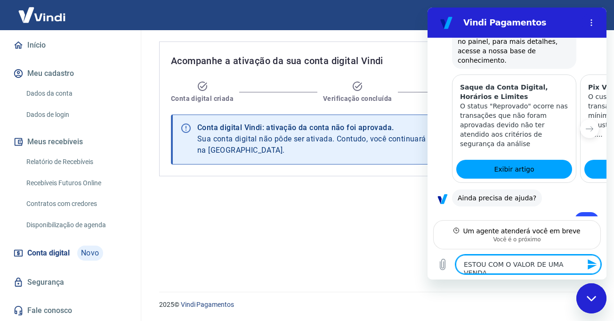
type textarea "ESTOU COM O VALOR DE UMA VENDA"
type textarea "x"
type textarea "ESTOU COM O VALOR DE UMA VENDA D"
type textarea "x"
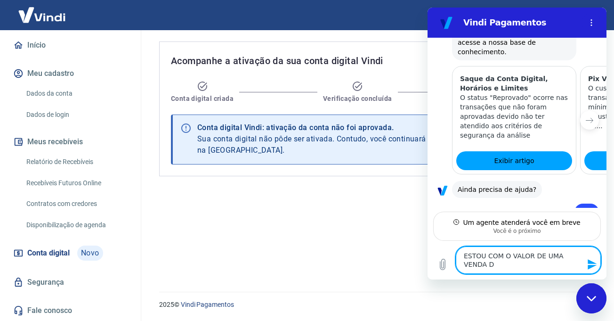
type textarea "ESTOU COM O VALOR DE UMA VENDA DE"
type textarea "x"
type textarea "ESTOU COM O VALOR DE UMA VENDA DE"
type textarea "x"
type textarea "ESTOU COM O VALOR DE UMA VENDA DE 2"
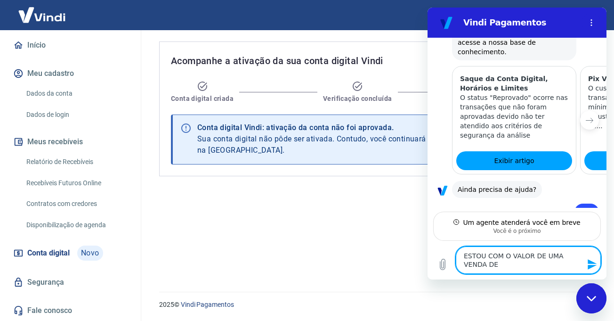
type textarea "x"
type textarea "ESTOU COM O VALOR DE UMA VENDA DE 26"
type textarea "x"
type textarea "ESTOU COM O VALOR DE UMA VENDA DE 26."
type textarea "x"
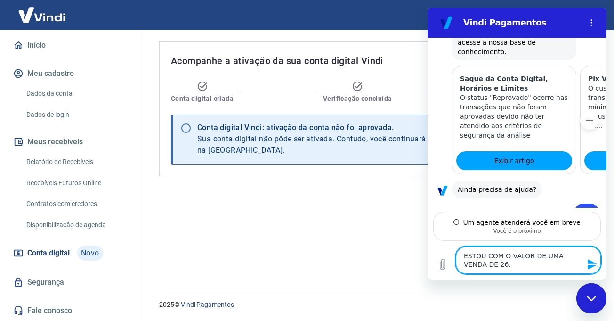
type textarea "ESTOU COM O VALOR DE UMA VENDA DE 26.0"
type textarea "x"
type textarea "ESTOU COM O VALOR DE UMA VENDA DE 26.04"
type textarea "x"
type textarea "ESTOU COM O VALOR DE UMA VENDA DE 26.040"
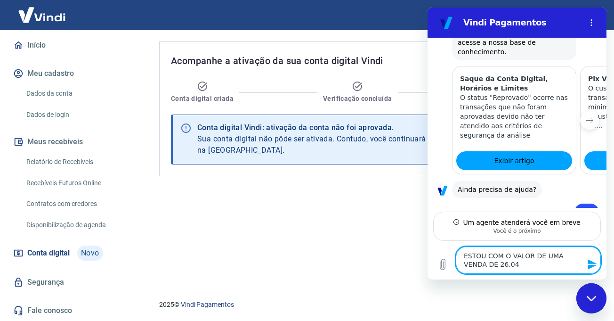
type textarea "x"
type textarea "ESTOU COM O VALOR DE UMA VENDA DE 26.040,"
type textarea "x"
type textarea "ESTOU COM O VALOR DE UMA VENDA DE 26.040,0"
type textarea "x"
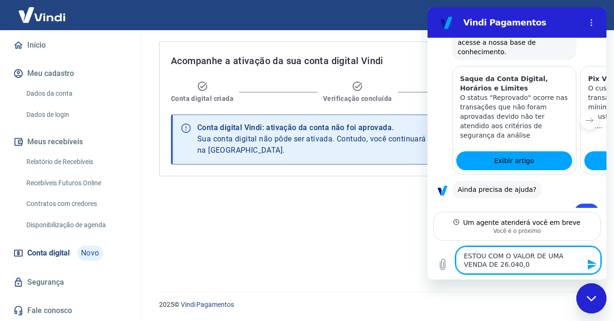
type textarea "ESTOU COM O VALOR DE UMA VENDA DE 26.040,00"
type textarea "x"
click at [579, 253] on textarea "ESTOU COM O VALOR DE UMA VENDA DE 26.040,00" at bounding box center [528, 259] width 145 height 27
type textarea "ESTOU COM O VALOR DE UMA VENDA NDE 26.040,00"
type textarea "x"
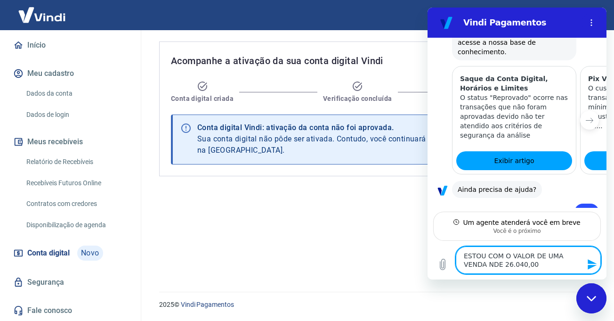
type textarea "ESTOU COM O VALOR DE UMA VENDA NODE 26.040,00"
type textarea "x"
type textarea "ESTOU COM O VALOR DE UMA VENDA NO DE 26.040,00"
type textarea "x"
type textarea "ESTOU COM O VALOR DE UMA VENDA NO PDE 26.040,00"
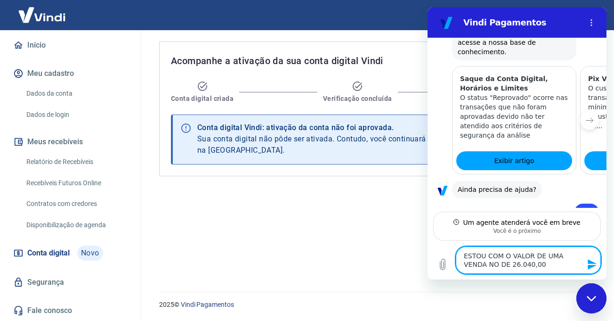
type textarea "x"
type textarea "ESTOU COM O VALOR DE UMA VENDA NO PIDE 26.040,00"
type textarea "x"
type textarea "ESTOU COM O VALOR DE UMA VENDA NO PIXDE 26.040,00"
type textarea "x"
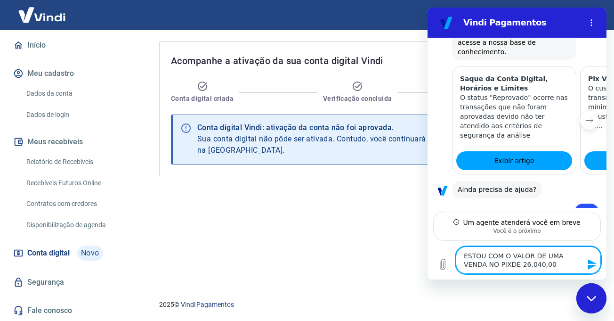
type textarea "ESTOU COM O VALOR DE UMA VENDA NO PIX DE 26.040,00"
type textarea "x"
click at [530, 265] on textarea "ESTOU COM O VALOR DE UMA VENDA NO PIX DE 26.040,00" at bounding box center [528, 259] width 145 height 27
type textarea "ESTOU COM O VALOR DE UMA VENDA NO PIX DE 26.040,00"
type textarea "x"
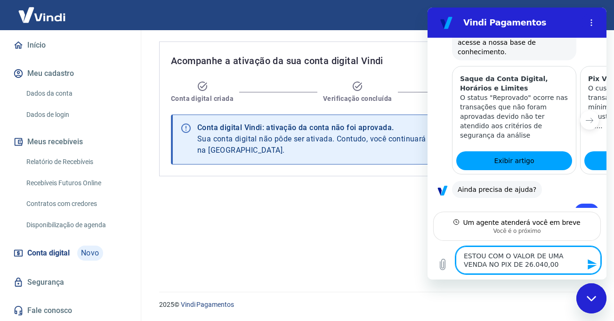
type textarea "ESTOU COM O VALOR DE UMA VENDA NO PIX DE 26.040,00 O"
type textarea "x"
type textarea "ESTOU COM O VALOR DE UMA VENDA NO PIX DE 26.040,00 O"
type textarea "x"
type textarea "ESTOU COM O VALOR DE UMA VENDA NO PIX DE 26.040,00 O Q"
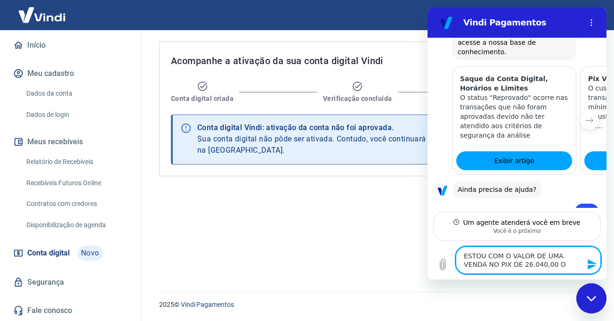
type textarea "x"
type textarea "ESTOU COM O VALOR DE UMA VENDA NO PIX DE 26.040,00 O QU"
type textarea "x"
type textarea "ESTOU COM O VALOR DE UMA VENDA NO PIX DE 26.040,00 O QUE"
type textarea "x"
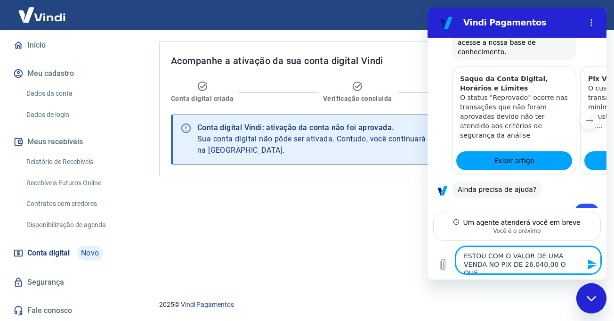
type textarea "ESTOU COM O VALOR DE UMA VENDA NO PIX DE 26.040,00 O QUE"
type textarea "x"
type textarea "ESTOU COM O VALOR DE UMA VENDA NO PIX DE 26.040,00 O QUE F"
type textarea "x"
type textarea "ESTOU COM O VALOR DE UMA VENDA NO PIX DE 26.040,00 O QUE FA"
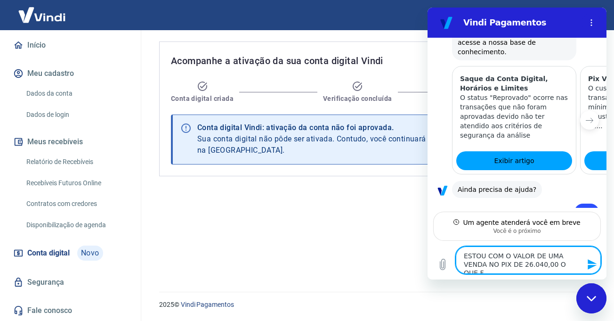
type textarea "x"
type textarea "ESTOU COM O VALOR DE UMA VENDA NO PIX DE 26.040,00 O QUE FAL"
type textarea "x"
type textarea "ESTOU COM O VALOR DE UMA VENDA NO PIX DE 26.040,00 O QUE FA"
type textarea "x"
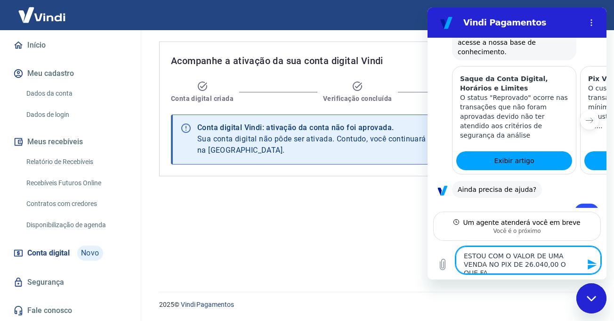
type textarea "ESTOU COM O VALOR DE UMA VENDA NO PIX DE 26.040,00 O QUE FAÇ"
type textarea "x"
type textarea "ESTOU COM O VALOR DE UMA VENDA NO PIX DE 26.040,00 O QUE FAÇO"
type textarea "x"
type textarea "ESTOU COM O VALOR DE UMA VENDA NO PIX DE 26.040,00 O QUE FAÇO"
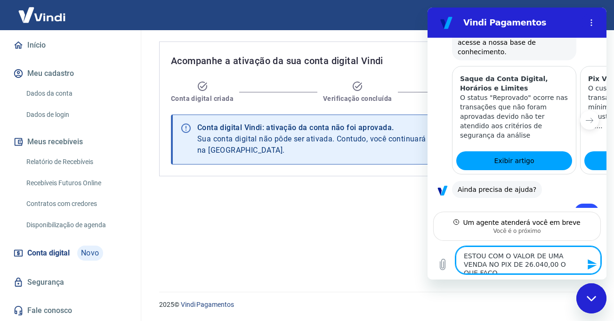
type textarea "x"
type textarea "ESTOU COM O VALOR DE UMA VENDA NO PIX DE 26.040,00 O QUE FAÇO P"
type textarea "x"
type textarea "ESTOU COM O VALOR DE UMA VENDA NO PIX DE 26.040,00 O QUE FAÇO PA"
type textarea "x"
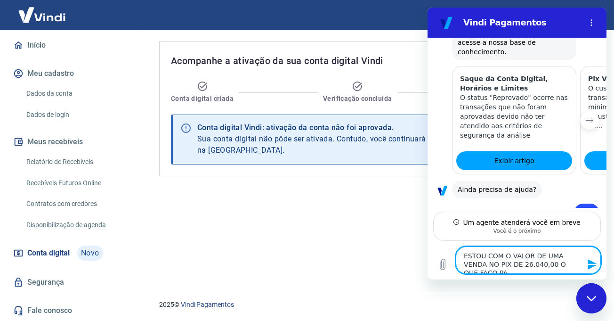
type textarea "ESTOU COM O VALOR DE UMA VENDA NO PIX DE 26.040,00 O QUE FAÇO PAR"
type textarea "x"
type textarea "ESTOU COM O VALOR DE UMA VENDA NO PIX DE 26.040,00 O QUE FAÇO PARA"
type textarea "x"
type textarea "ESTOU COM O VALOR DE UMA VENDA NO PIX DE 26.040,00 O QUE FAÇO PARA"
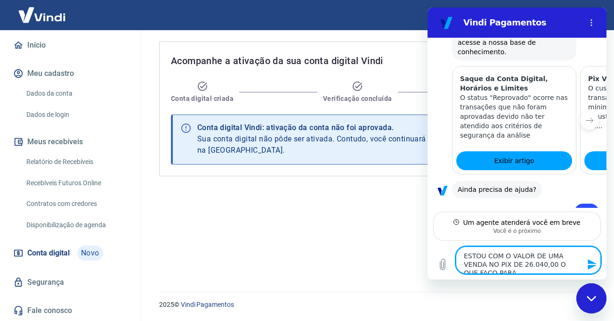
type textarea "x"
type textarea "ESTOU COM O VALOR DE UMA VENDA NO PIX DE 26.040,00 O QUE FAÇO PARA S"
type textarea "x"
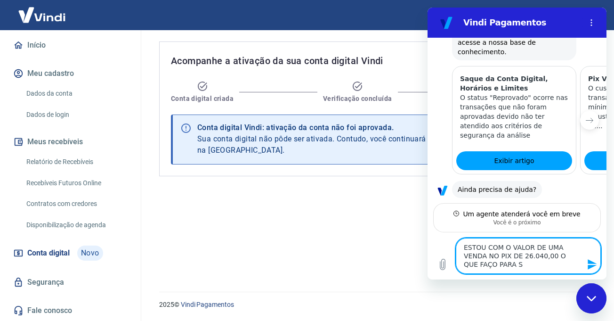
scroll to position [1630, 0]
type textarea "ESTOU COM O VALOR DE UMA VENDA NO PIX DE 26.040,00 O QUE FAÇO PARA SA"
type textarea "x"
type textarea "ESTOU COM O VALOR DE UMA VENDA NO PIX DE 26.040,00 O QUE FAÇO PARA SAC"
type textarea "x"
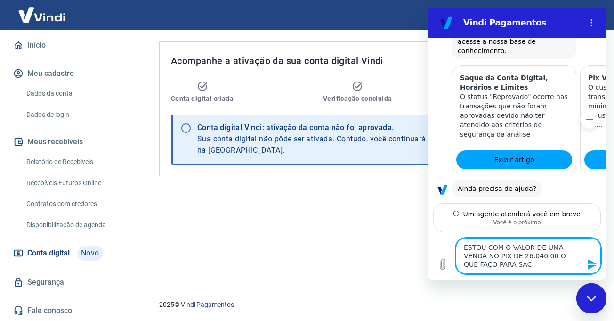
type textarea "ESTOU COM O VALOR DE UMA VENDA NO PIX DE 26.040,00 O QUE FAÇO PARA SACA"
type textarea "x"
type textarea "ESTOU COM O VALOR DE UMA VENDA NO PIX DE 26.040,00 O QUE FAÇO PARA SACAR"
type textarea "x"
type textarea "ESTOU COM O VALOR DE UMA VENDA NO PIX DE 26.040,00 O QUE FAÇO PARA SACAR?"
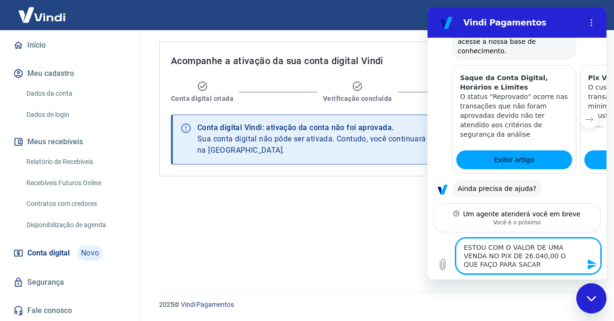
type textarea "x"
type textarea "ESTOU COM O VALOR DE UMA VENDA NO PIX DE 26.040,00 O QUE FAÇO PARA SACAR?"
type textarea "x"
type textarea "ESTOU COM O VALOR DE UMA VENDA NO PIX DE 26.040,00 O QUE FAÇO PARA SACAR? A"
type textarea "x"
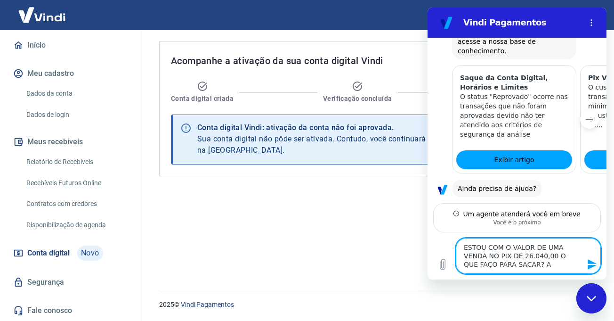
type textarea "ESTOU COM O VALOR DE UMA VENDA NO PIX DE 26.040,00 O QUE FAÇO PARA SACAR? A"
type textarea "x"
type textarea "ESTOU COM O VALOR DE UMA VENDA NO PIX DE 26.040,00 O QUE FAÇO PARA SACAR? A C"
type textarea "x"
type textarea "ESTOU COM O VALOR DE UMA VENDA NO PIX DE 26.040,00 O QUE FAÇO PARA SACAR? A CO"
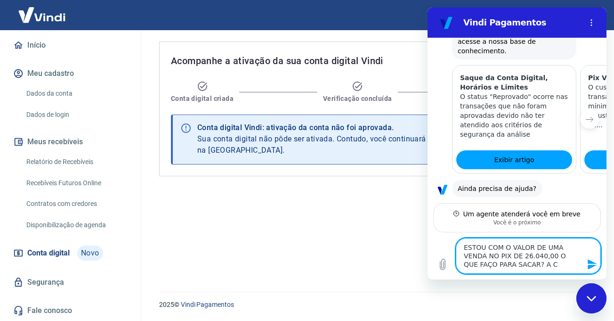
type textarea "x"
type textarea "ESTOU COM O VALOR DE UMA VENDA NO PIX DE 26.040,00 O QUE FAÇO PARA SACAR? A CON"
type textarea "x"
type textarea "ESTOU COM O VALOR DE UMA VENDA NO PIX DE 26.040,00 O QUE FAÇO PARA SACAR? A CONT"
type textarea "x"
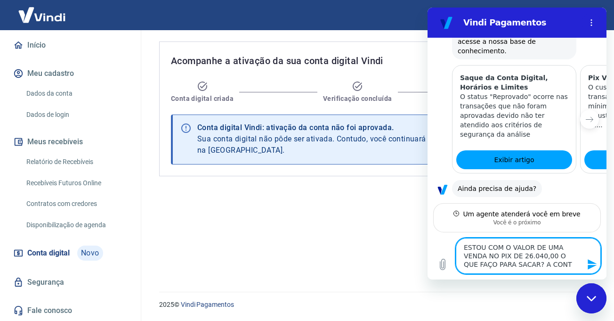
type textarea "ESTOU COM O VALOR DE UMA VENDA NO PIX DE 26.040,00 O QUE FAÇO PARA SACAR? A CON…"
type textarea "x"
type textarea "ESTOU COM O VALOR DE UMA VENDA NO PIX DE 26.040,00 O QUE FAÇO PARA SACAR? A CON…"
type textarea "x"
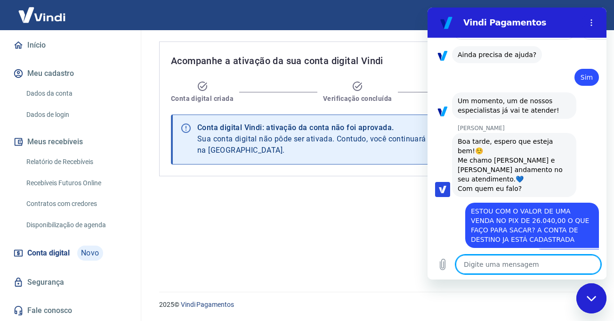
scroll to position [1765, 0]
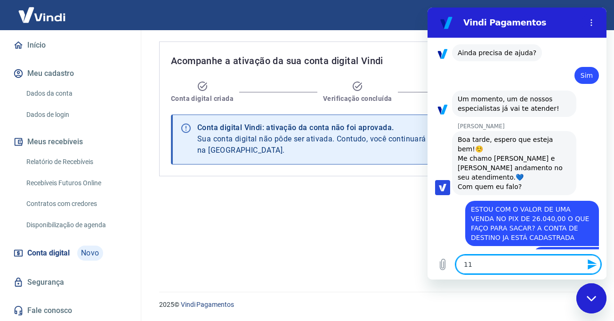
click at [578, 266] on textarea "11" at bounding box center [528, 264] width 145 height 19
click at [592, 263] on icon "Enviar mensagem" at bounding box center [591, 264] width 9 height 10
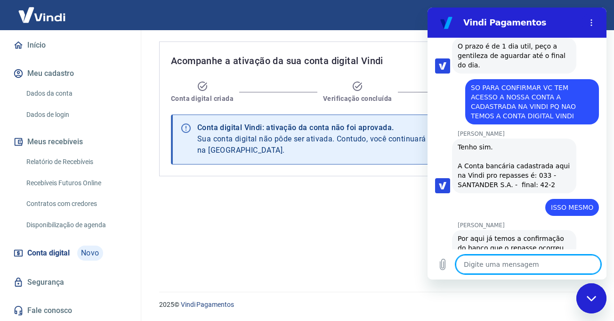
scroll to position [2323, 0]
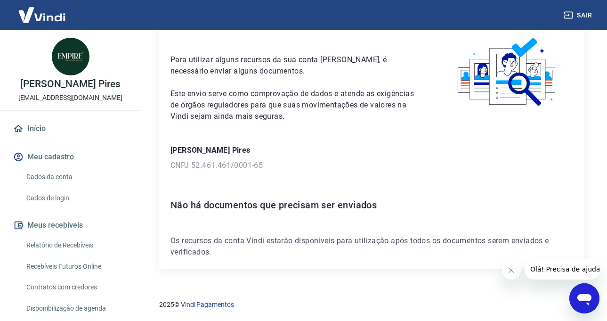
scroll to position [83, 0]
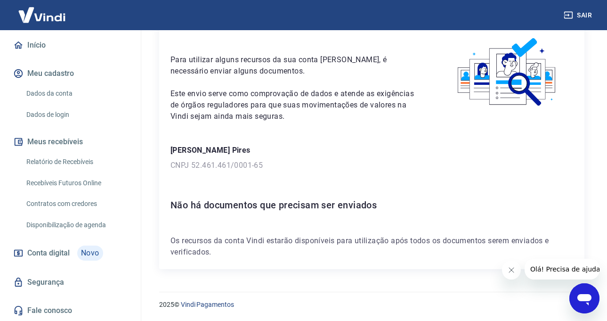
click at [582, 300] on icon "Abrir janela de mensagens" at bounding box center [584, 299] width 14 height 11
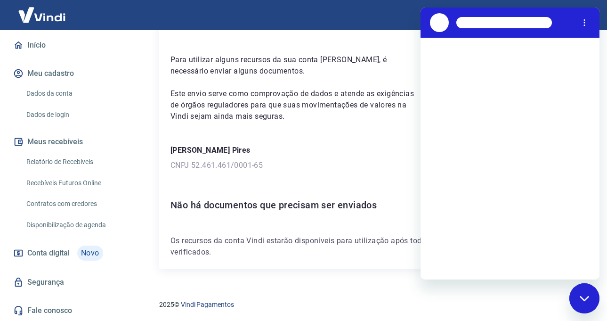
scroll to position [0, 0]
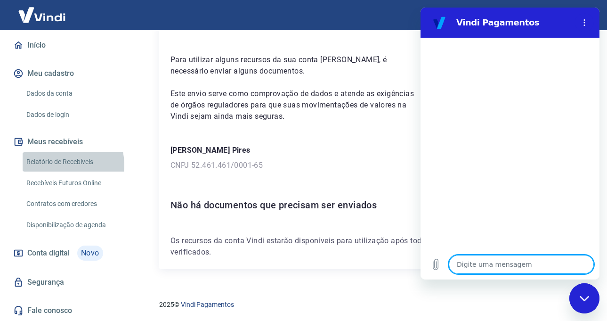
click at [61, 165] on link "Relatório de Recebíveis" at bounding box center [76, 161] width 107 height 19
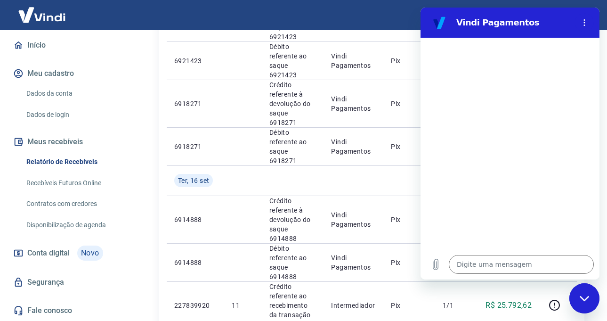
scroll to position [151, 0]
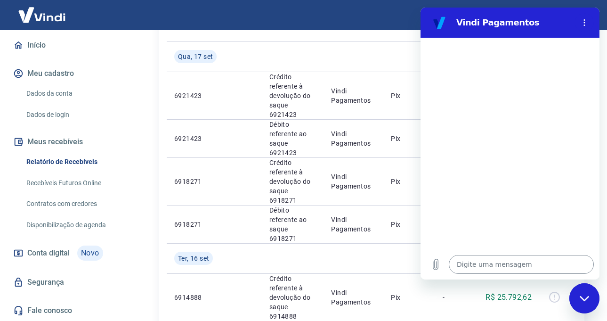
click at [490, 259] on textarea at bounding box center [521, 264] width 145 height 19
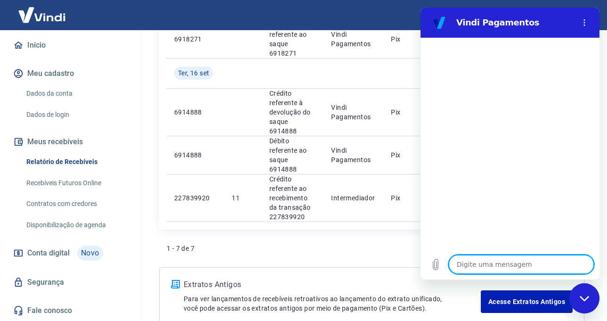
scroll to position [339, 0]
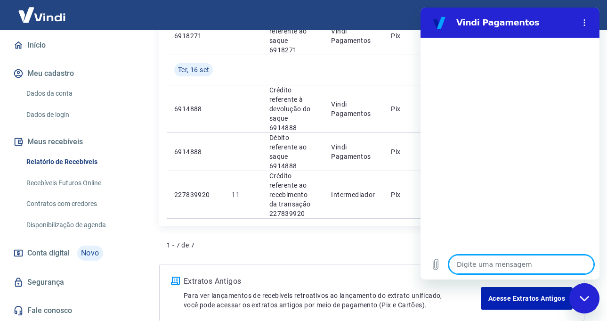
type textarea "V"
type textarea "x"
type textarea "VO"
type textarea "x"
type textarea "VOU"
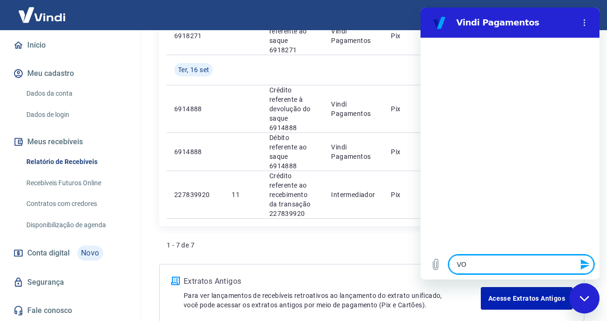
type textarea "x"
type textarea "VOU"
type textarea "x"
type textarea "VOU A"
type textarea "x"
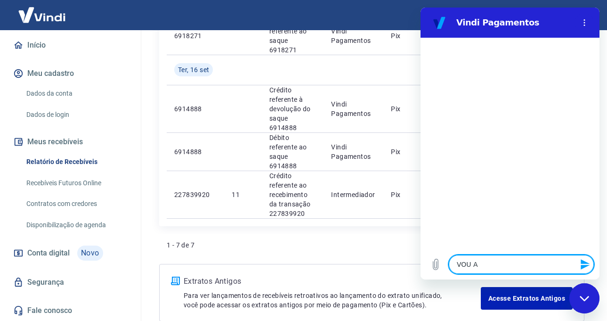
type textarea "VOU AG"
type textarea "x"
type textarea "VOU AGU"
type textarea "x"
type textarea "VOU AGUA"
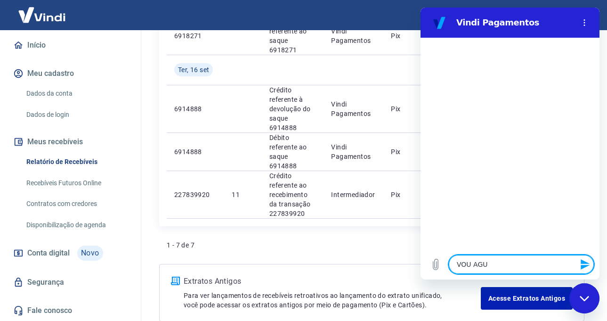
type textarea "x"
type textarea "VOU AGUAR"
type textarea "x"
type textarea "VOU AGUARD"
type textarea "x"
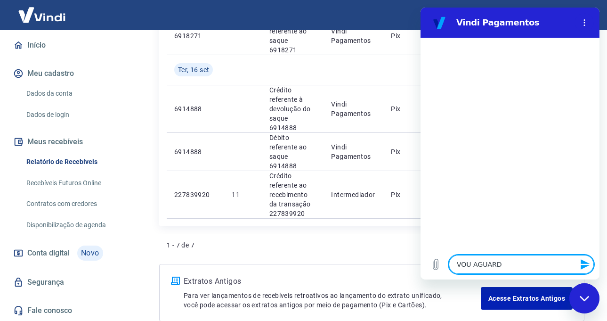
type textarea "VOU AGUARDA"
type textarea "x"
type textarea "VOU AGUARDAR"
type textarea "x"
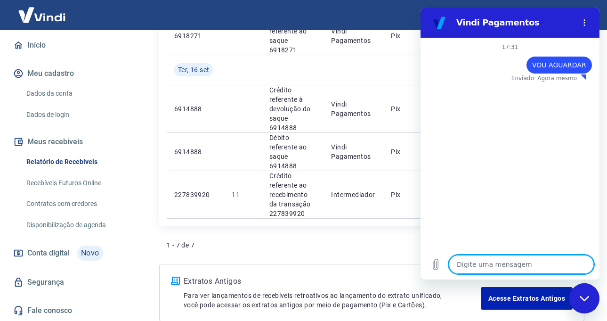
type textarea "O"
type textarea "x"
type textarea "OB"
type textarea "x"
type textarea "OBR"
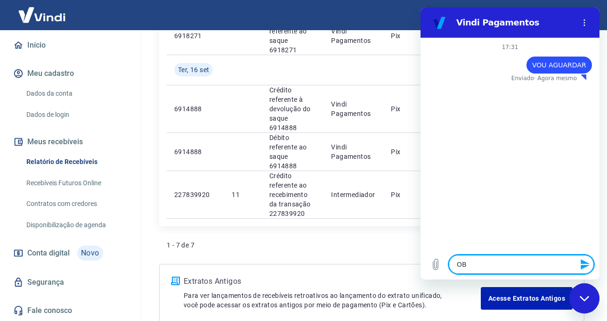
type textarea "x"
type textarea "OBRI"
type textarea "x"
type textarea "OBRIG"
type textarea "x"
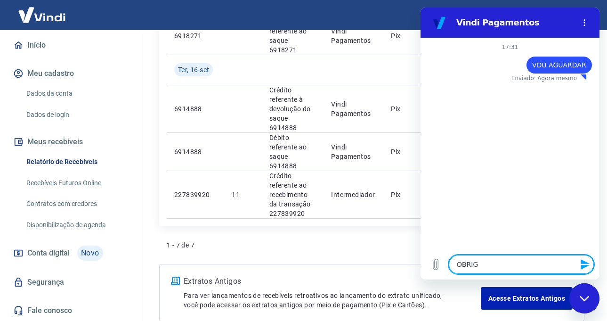
type textarea "OBRIGA"
type textarea "x"
type textarea "OBRIGAD"
type textarea "x"
type textarea "OBRIGADA"
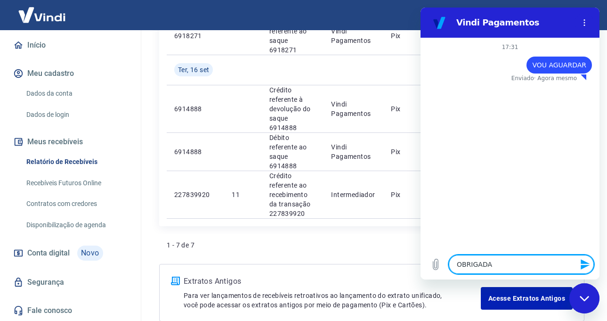
type textarea "x"
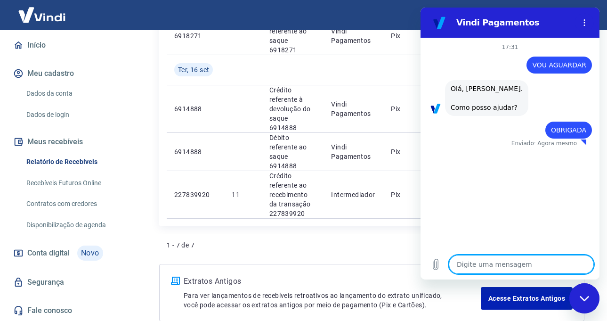
type textarea "x"
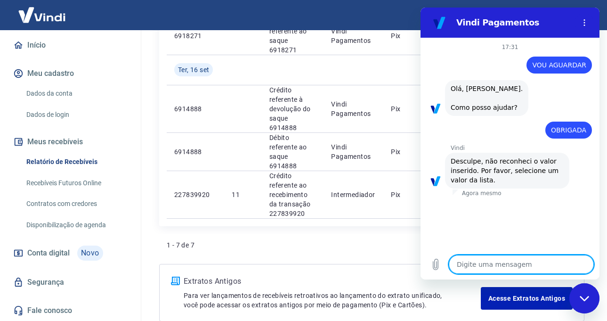
type textarea "O"
type textarea "x"
type textarea "O"
type textarea "x"
type textarea "O V"
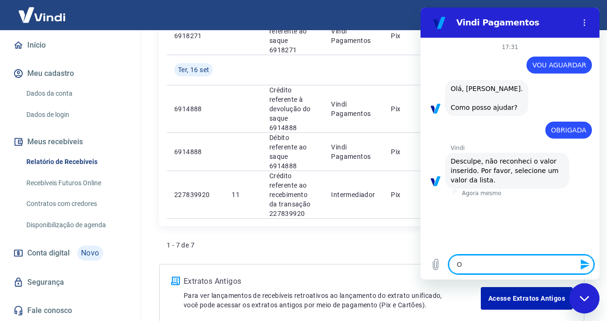
type textarea "x"
type textarea "O VA"
type textarea "x"
type textarea "O VAL"
type textarea "x"
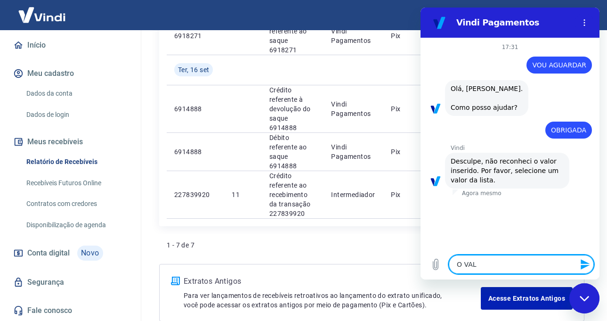
type textarea "O VALO"
type textarea "x"
type textarea "O VALOR"
type textarea "x"
type textarea "O VALOR"
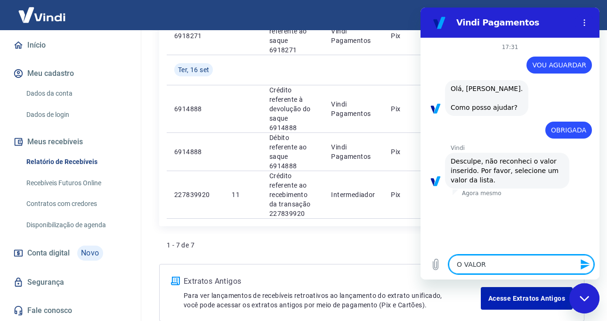
type textarea "x"
type textarea "O VALOR A"
type textarea "x"
type textarea "O VALOR A"
type textarea "x"
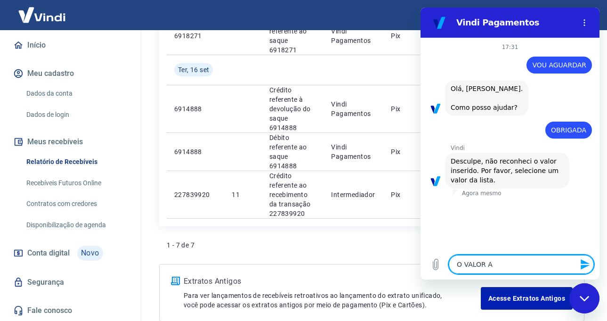
type textarea "O VALOR A S"
type textarea "x"
type textarea "O VALOR A SE"
type textarea "x"
type textarea "O VALOR A SER"
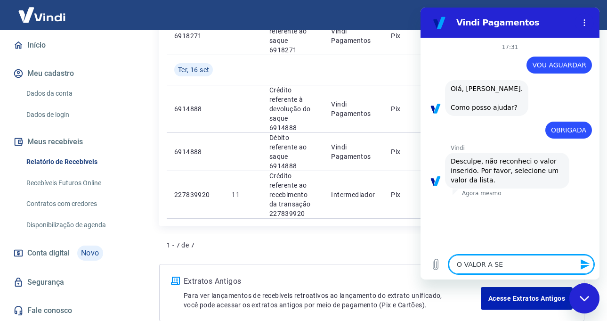
type textarea "x"
type textarea "O VALOR A SERT"
type textarea "x"
type textarea "O VALOR A SERT"
type textarea "x"
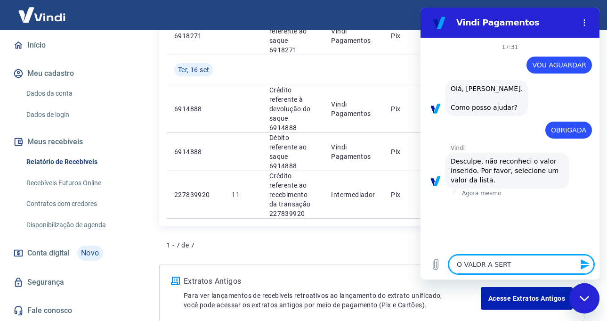
type textarea "O VALOR A SERT T"
type textarea "x"
type textarea "O VALOR A SERT TR"
type textarea "x"
type textarea "O VALOR A SERT TRA"
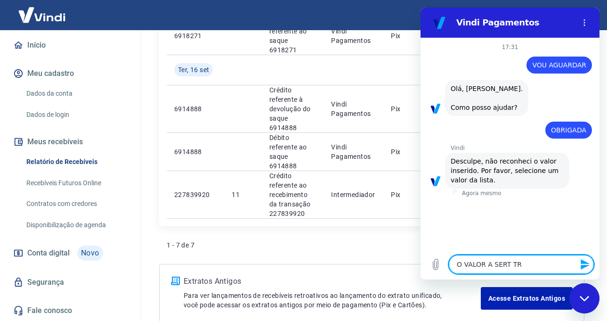
type textarea "x"
type textarea "O VALOR A SERT TRAN"
type textarea "x"
type textarea "O VALOR A SERT TRANS"
type textarea "x"
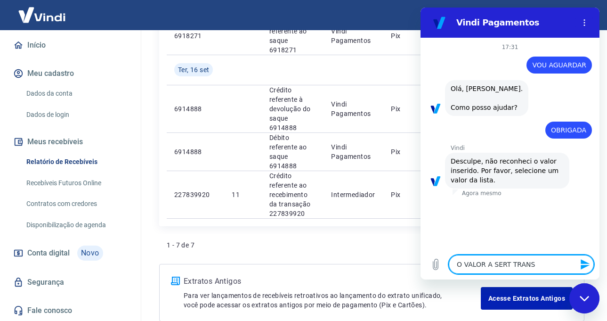
type textarea "O VALOR A SERT TRANSF"
type textarea "x"
type textarea "O VALOR A SERT TRANSFE"
type textarea "x"
type textarea "O VALOR A SERT TRANSFER"
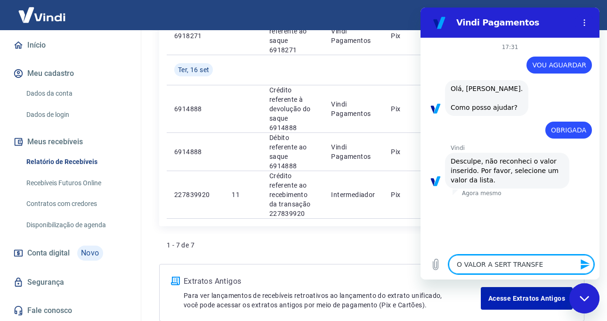
type textarea "x"
type textarea "O VALOR A SERT TRANSFERI"
type textarea "x"
type textarea "O VALOR A SERT TRANSFERID"
type textarea "x"
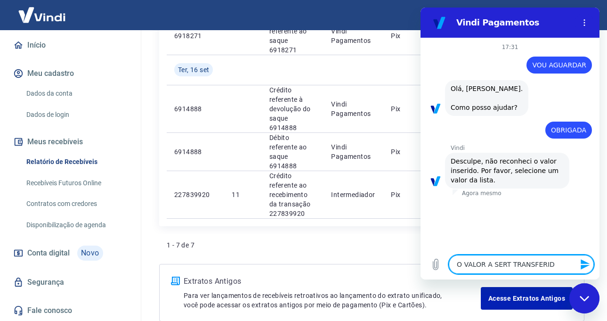
type textarea "O VALOR A SERT TRANSFERIDO"
type textarea "x"
type textarea "O VALOR A SERT TRANSFERIDO"
type textarea "x"
type textarea "O VALOR A SERT TRANSFERIDO P"
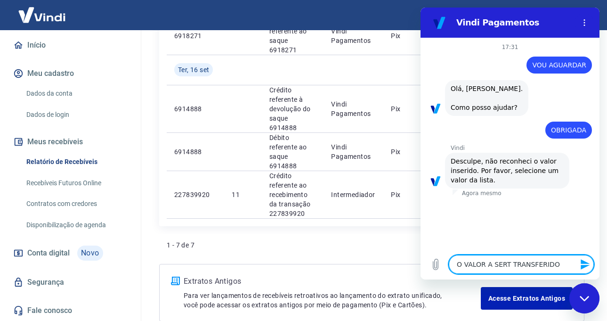
type textarea "x"
type textarea "O VALOR A SERT TRANSFERIDO PA"
type textarea "x"
type textarea "O VALOR A SERT TRANSFERIDO PAR"
type textarea "x"
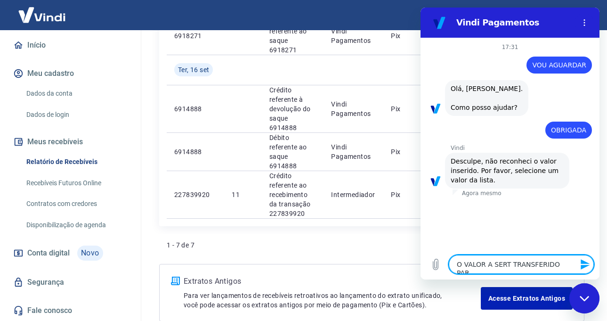
type textarea "O VALOR A SERT TRANSFERIDO PARA"
type textarea "x"
type textarea "O VALOR A SERT TRANSFERIDO PARA"
type textarea "x"
type textarea "O VALOR A SERT TRANSFERIDO PARA A"
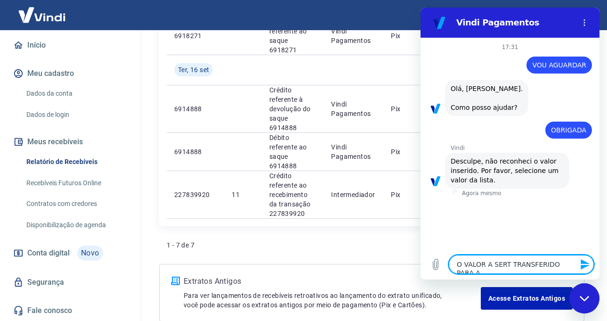
type textarea "x"
type textarea "O VALOR A SERT TRANSFERIDO PARA A"
type textarea "x"
type textarea "O VALOR A SERT TRANSFERIDO PARA A C"
type textarea "x"
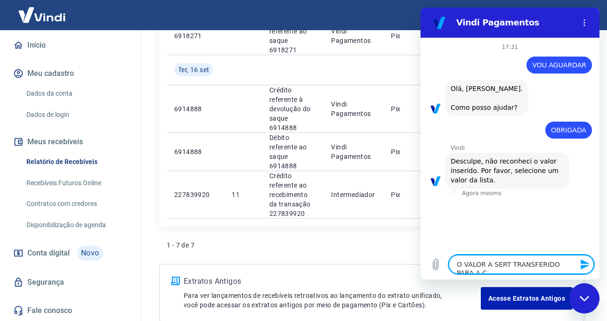
type textarea "O VALOR A SERT TRANSFERIDO PARA A CO"
type textarea "x"
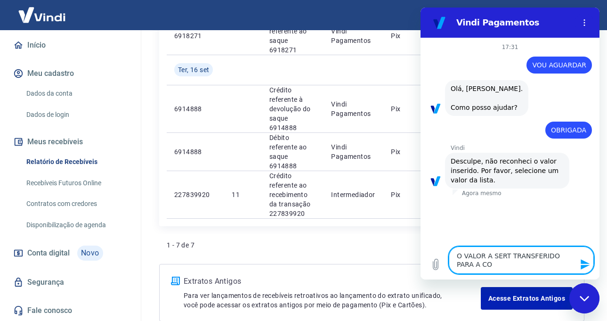
type textarea "O VALOR A SERT TRANSFERIDO PARA A CON"
type textarea "x"
type textarea "O VALOR A SERT TRANSFERIDO PARA A CONT"
type textarea "x"
type textarea "O VALOR A SERT TRANSFERIDO PARA A CONTA"
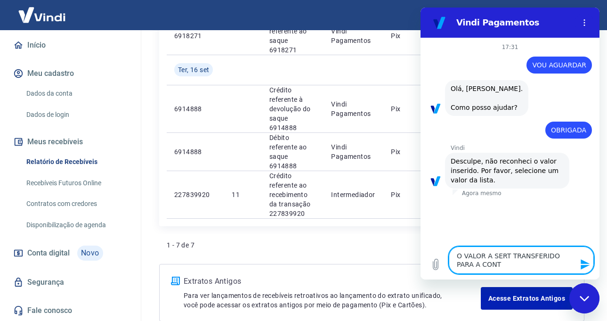
type textarea "x"
type textarea "O VALOR A SERT TRANSFERIDO PARA A CONTA"
type textarea "x"
type textarea "O VALOR A SERT TRANSFERIDO PARA A CONTA S"
type textarea "x"
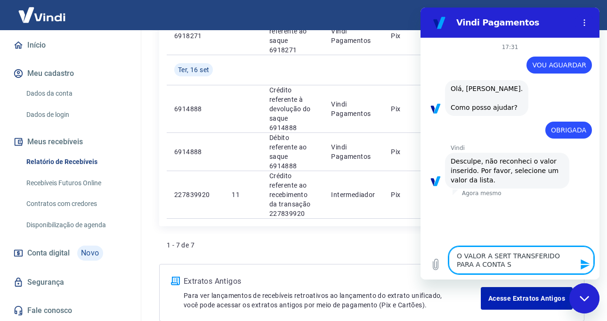
type textarea "O VALOR A SERT TRANSFERIDO PARA A CONTA SA"
type textarea "x"
type textarea "O VALOR A SERT TRANSFERIDO PARA A CONTA SAN"
type textarea "x"
type textarea "O VALOR A SERT TRANSFERIDO PARA A CONTA SANT"
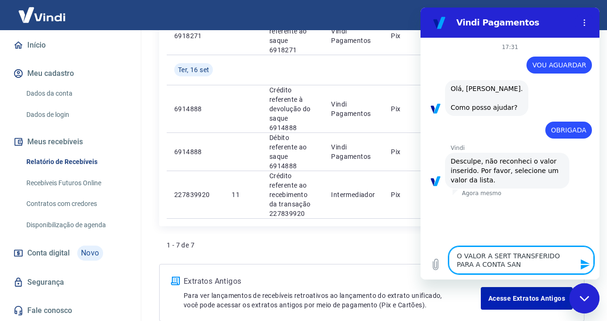
type textarea "x"
type textarea "O VALOR A SERT TRANSFERIDO PARA A CONTA SANTA"
type textarea "x"
type textarea "O VALOR A SERT TRANSFERIDO PARA A CONTA SANTAN"
type textarea "x"
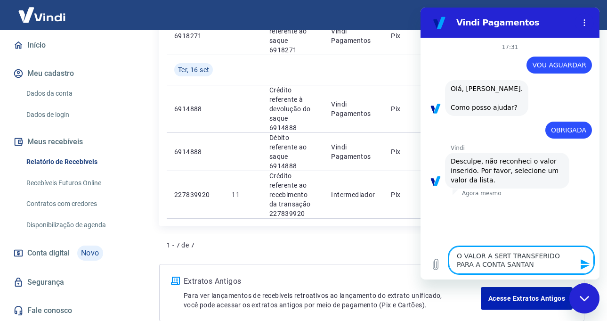
type textarea "O VALOR A SERT TRANSFERIDO PARA A CONTA SANTAND"
type textarea "x"
type textarea "O VALOR A SERT TRANSFERIDO PARA A CONTA SANTANDE"
type textarea "x"
type textarea "O VALOR A SERT TRANSFERIDO PARA A CONTA SANTANDER"
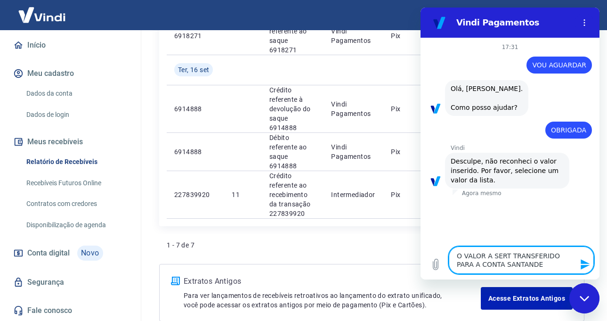
type textarea "x"
type textarea "O VALOR A SERT TRANSFERIDO PARA A CONTA SANTANDER"
type textarea "x"
type textarea "O VALOR A SERT TRANSFERIDO PARA A CONTA SANTANDER É"
type textarea "x"
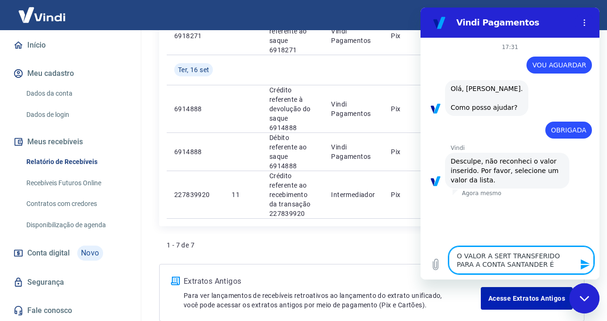
type textarea "O VALOR A SERT TRANSFERIDO PARA A CONTA SANTANDER É"
type textarea "x"
type textarea "O VALOR A SERT TRANSFERIDO PARA A CONTA SANTANDER É D"
type textarea "x"
type textarea "O VALOR A SERT TRANSFERIDO PARA A CONTA SANTANDER É DE"
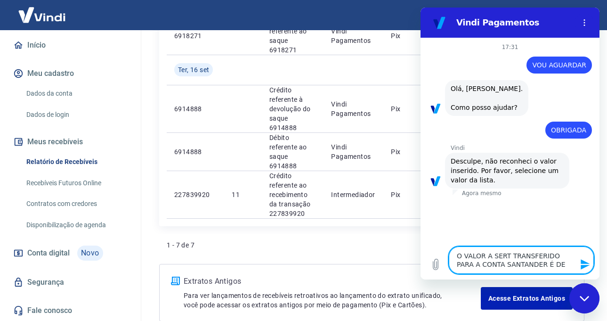
type textarea "x"
type textarea "O VALOR A SERT TRANSFERIDO PARA A CONTA SANTANDER É DE"
type textarea "x"
type textarea "O VALOR A SERT TRANSFERIDO PARA A CONTA SANTANDER É DE 2"
type textarea "x"
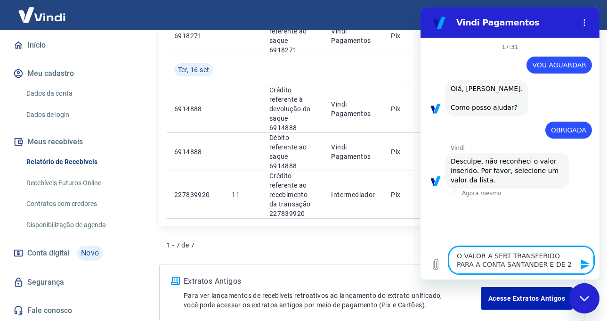
type textarea "O VALOR A SERT TRANSFERIDO PARA A CONTA SANTANDER É DE 26"
type textarea "x"
type textarea "O VALOR A SERT TRANSFERIDO PARA A CONTA SANTANDER É DE 26."
type textarea "x"
type textarea "O VALOR A SERT TRANSFERIDO PARA A CONTA SANTANDER É DE 26.0"
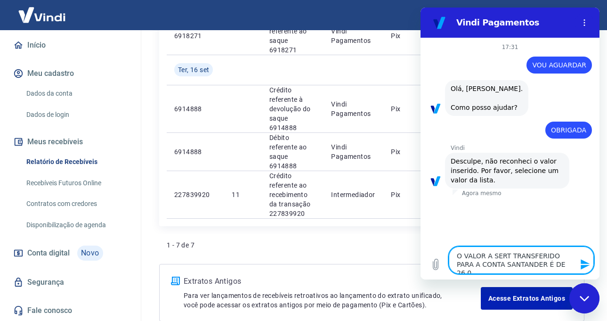
type textarea "x"
type textarea "O VALOR A SERT TRANSFERIDO PARA A CONTA SANTANDER É DE 26.04"
type textarea "x"
type textarea "O VALOR A SERT TRANSFERIDO PARA A CONTA SANTANDER É DE 26.040"
type textarea "x"
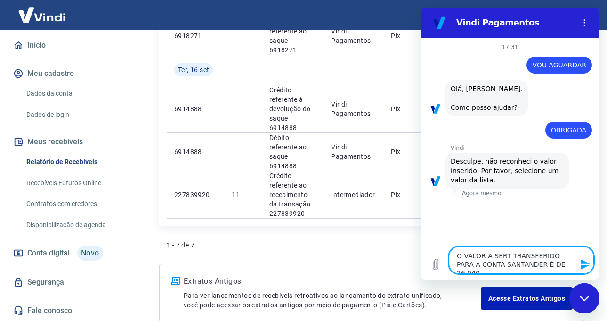
type textarea "O VALOR A SERT TRANSFERIDO PARA A CONTA SANTANDER É DE 26.040,"
type textarea "x"
type textarea "O VALOR A SERT TRANSFERIDO PARA A CONTA SANTANDER É DE 26.040,0"
type textarea "x"
type textarea "O VALOR A SERT TRANSFERIDO PARA A CONTA SANTANDER É DE 26.040,00"
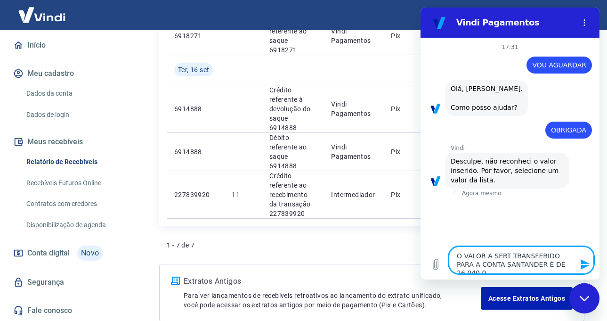
type textarea "x"
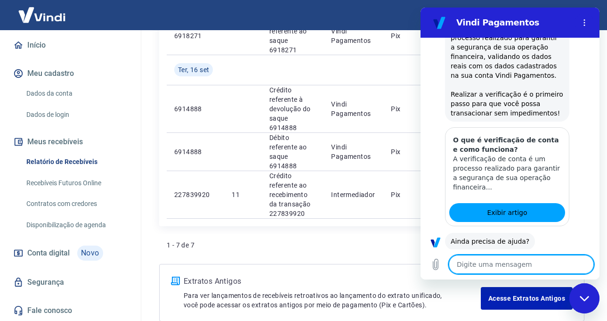
scroll to position [248, 0]
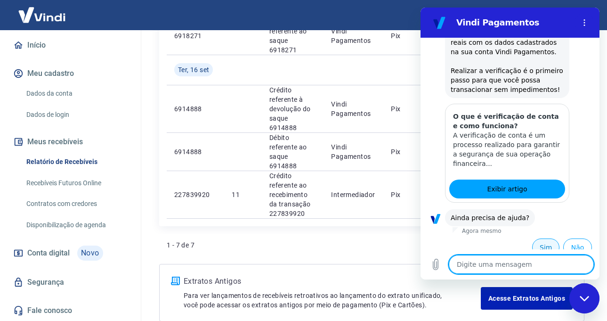
click at [539, 241] on button "Sim" at bounding box center [545, 247] width 27 height 18
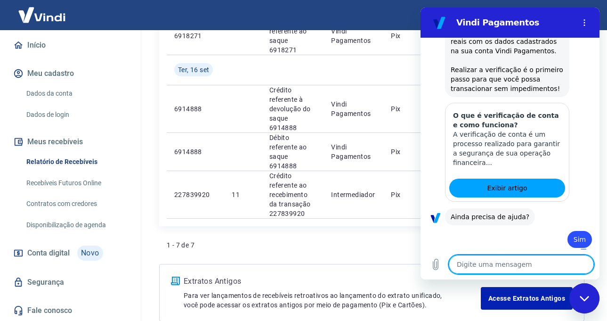
type textarea "x"
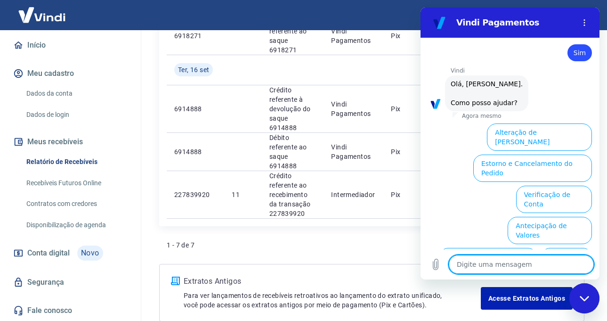
scroll to position [493, 0]
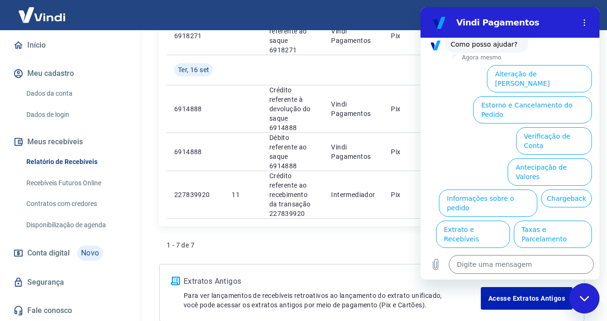
click at [532, 251] on div "Digite uma mensagem x" at bounding box center [509, 264] width 179 height 30
click at [524, 261] on textarea at bounding box center [521, 264] width 145 height 19
type textarea "C"
type textarea "x"
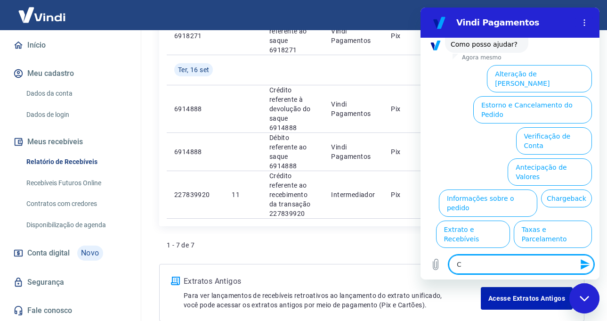
type textarea "CO"
type textarea "x"
type textarea "CON"
type textarea "x"
type textarea "CONT"
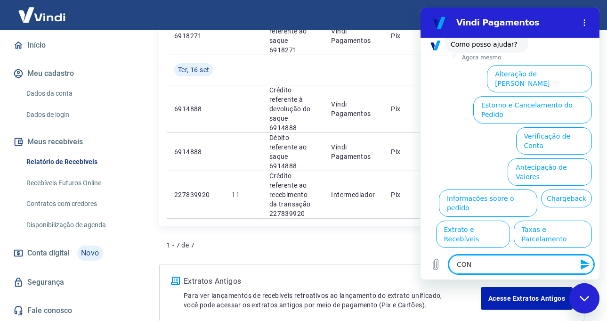
type textarea "x"
type textarea "CONTI"
type textarea "x"
type textarea "CONTIN"
type textarea "x"
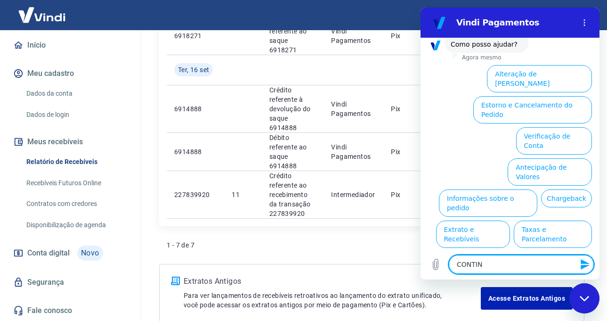
type textarea "CONTINU"
type textarea "x"
type textarea "CONTINUO"
type textarea "x"
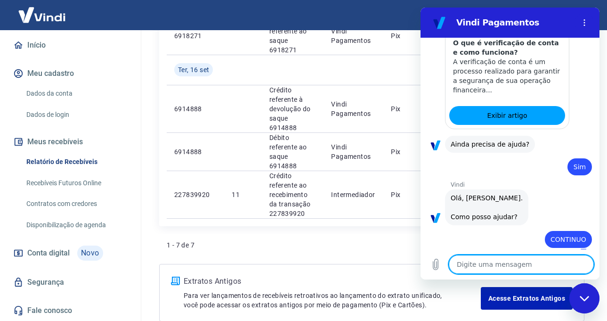
type textarea "x"
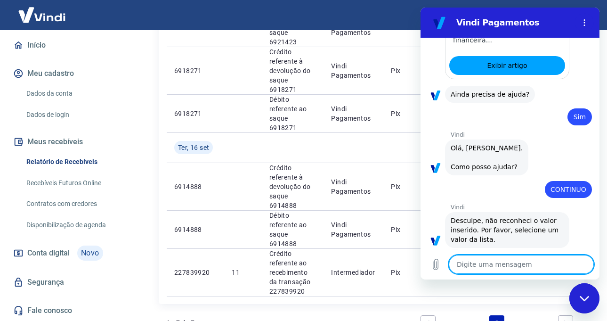
scroll to position [292, 0]
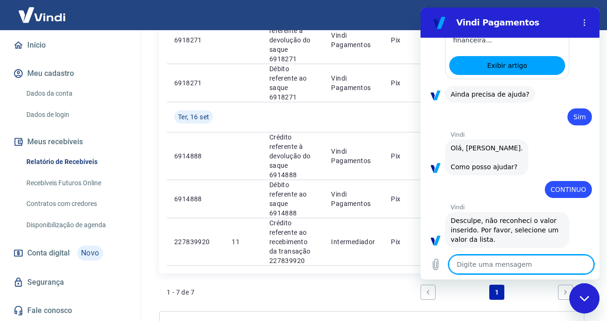
type textarea "2"
type textarea "x"
type textarea "26"
type textarea "x"
type textarea "260"
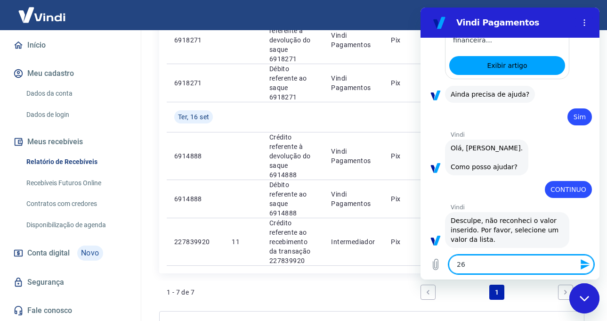
type textarea "x"
type textarea "2604"
type textarea "x"
click at [536, 228] on span "Desculpe, não reconheci o valor inserido. Por favor, selecione um valor da list…" at bounding box center [507, 230] width 113 height 28
click at [582, 263] on icon "Enviar mensagem" at bounding box center [584, 264] width 9 height 10
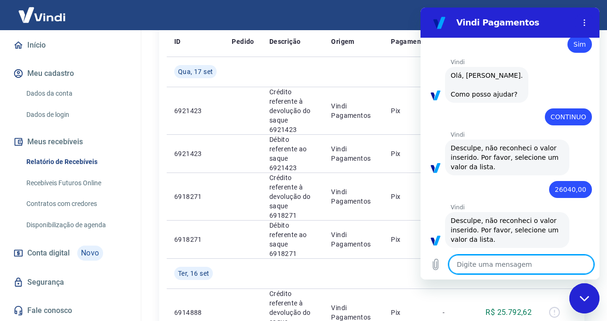
scroll to position [104, 0]
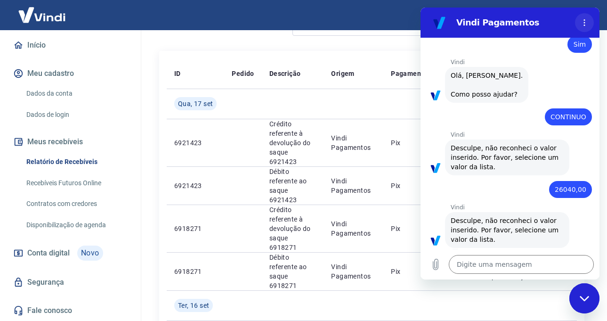
click at [582, 20] on icon "Menu de opções" at bounding box center [584, 23] width 8 height 8
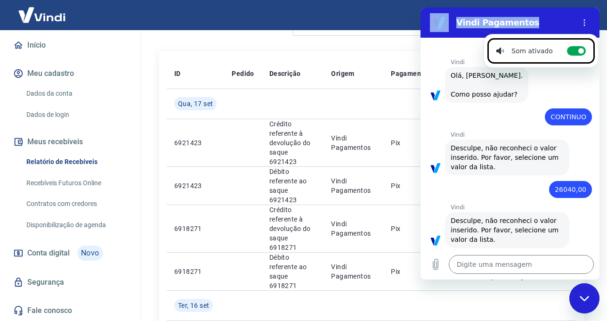
drag, startPoint x: 559, startPoint y: 18, endPoint x: 378, endPoint y: 136, distance: 215.4
click at [420, 136] on html "Vindi Pagamentos Som ativado Alternar notificações sonoras 17:31 diz: VOU AGUAR…" at bounding box center [509, 144] width 179 height 272
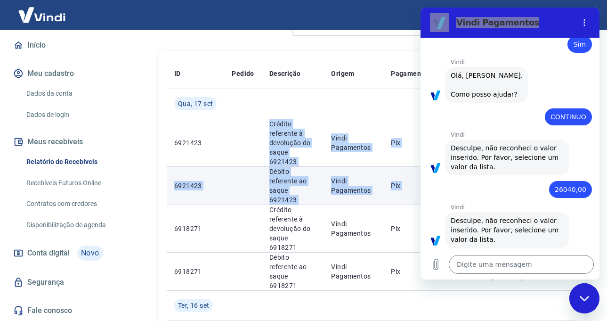
drag, startPoint x: 241, startPoint y: 151, endPoint x: 253, endPoint y: 185, distance: 35.9
click at [167, 202] on tbody "Qua, 17 set 6921423 Crédito referente à devolução do saque 6921423 Vindi Pagame…" at bounding box center [372, 271] width 410 height 365
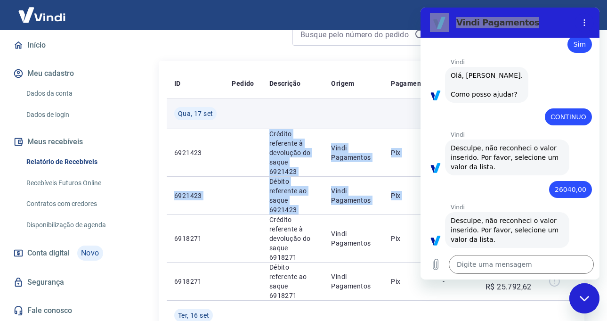
scroll to position [10, 0]
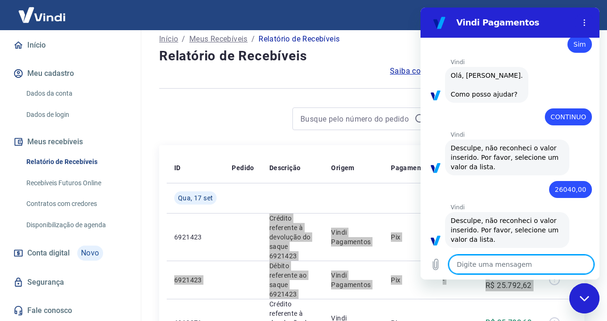
click at [478, 263] on textarea at bounding box center [521, 264] width 145 height 19
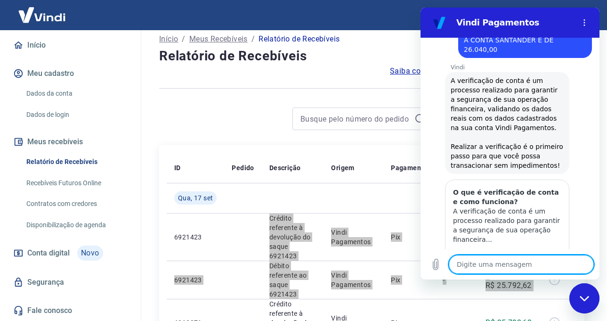
scroll to position [0, 0]
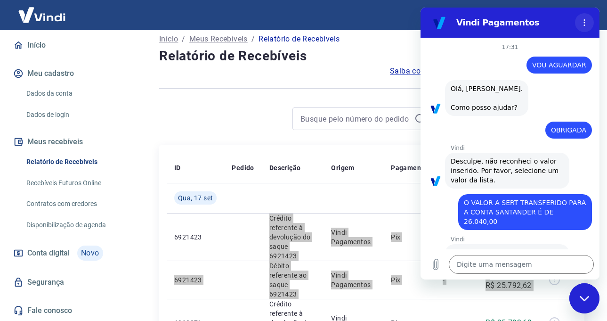
click at [586, 20] on icon "Menu de opções" at bounding box center [584, 23] width 8 height 8
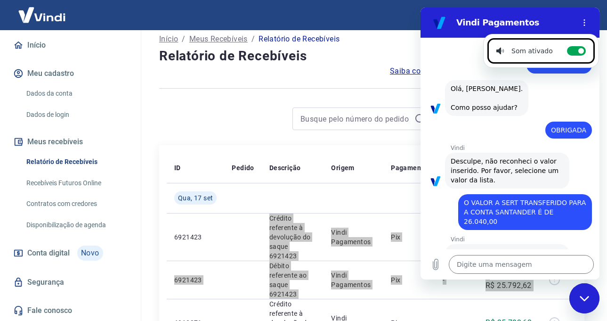
click at [534, 168] on span "Desculpe, não reconheci o valor inserido. Por favor, selecione um valor da list…" at bounding box center [507, 170] width 113 height 28
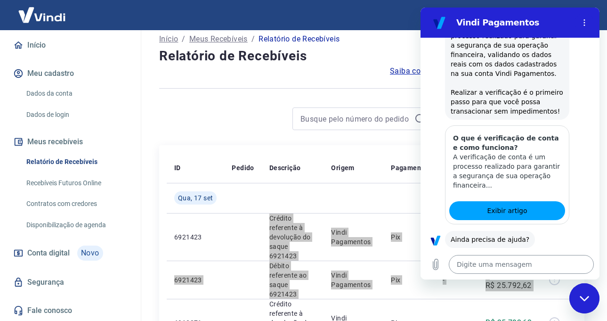
scroll to position [235, 0]
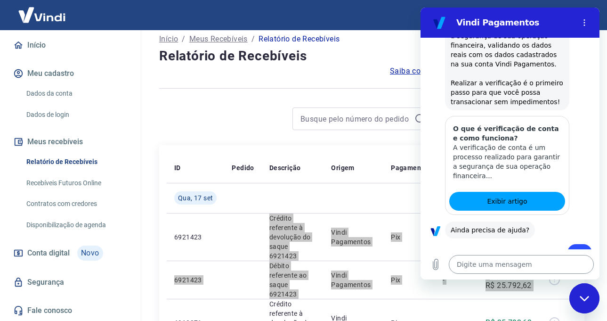
click at [500, 271] on textarea at bounding box center [521, 264] width 145 height 19
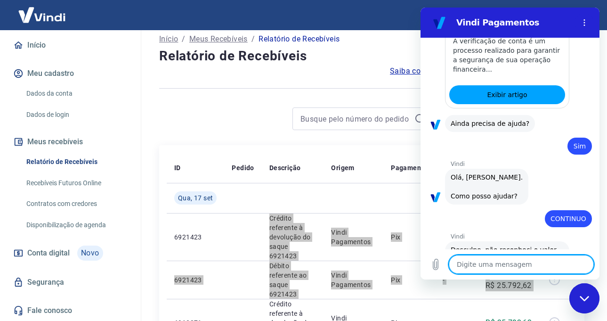
scroll to position [516, 0]
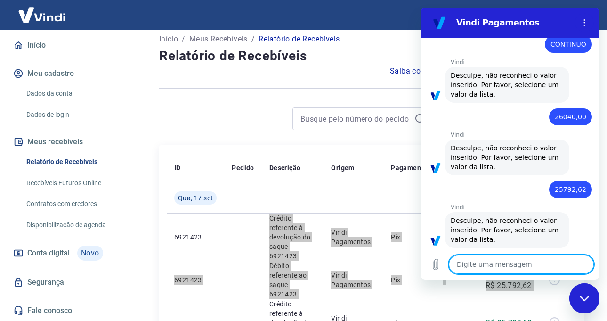
click at [475, 267] on textarea at bounding box center [521, 264] width 145 height 19
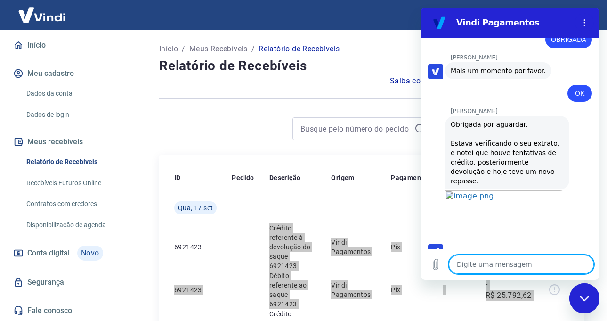
scroll to position [964, 0]
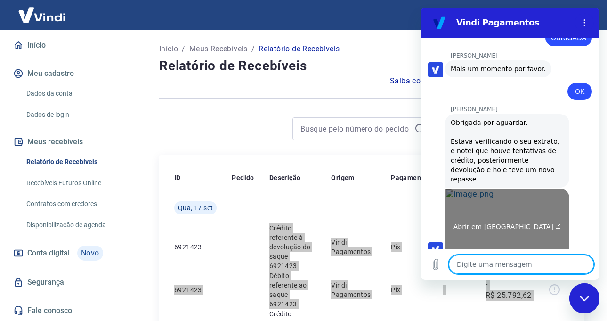
click at [490, 223] on span "Abrir em nova aba" at bounding box center [507, 227] width 108 height 8
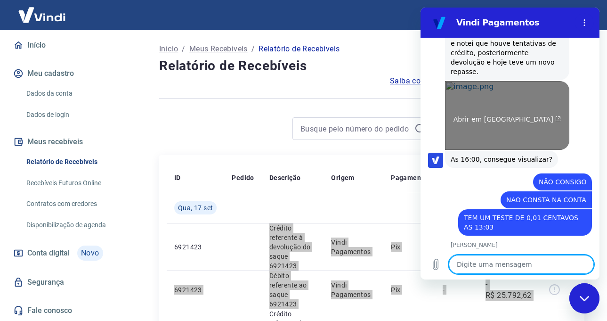
scroll to position [1133, 0]
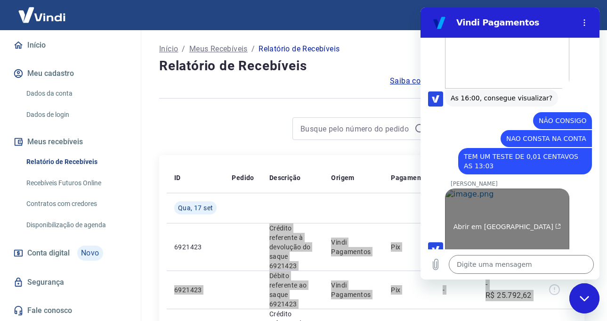
click at [561, 188] on link "Abrir em nova aba" at bounding box center [507, 222] width 124 height 69
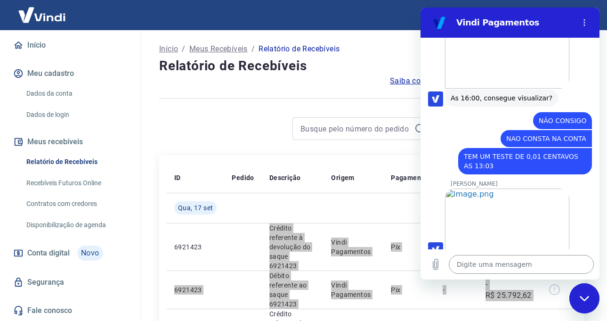
click at [472, 267] on textarea at bounding box center [521, 264] width 145 height 19
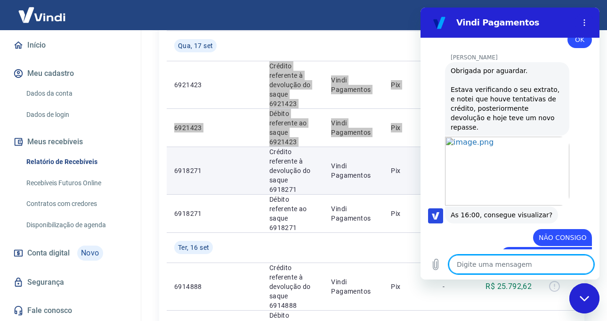
scroll to position [141, 0]
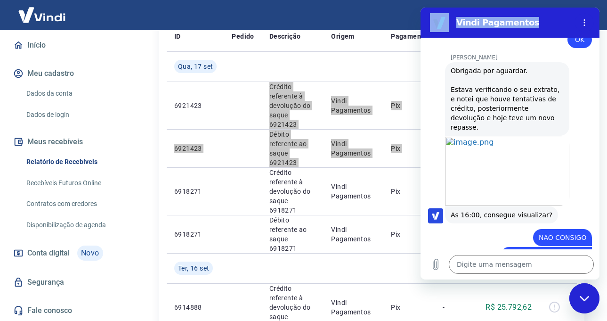
drag, startPoint x: 560, startPoint y: 17, endPoint x: 820, endPoint y: 27, distance: 260.1
click at [420, 27] on html "Vindi Pagamentos 17:31 diz: VOU AGUARDAR Enviado · 17:31 diz: Olá, Gustavo Quei…" at bounding box center [509, 144] width 179 height 272
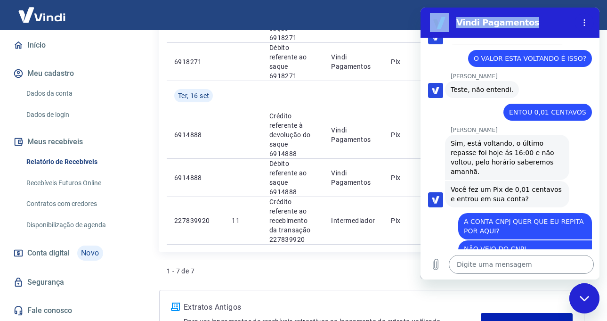
scroll to position [330, 0]
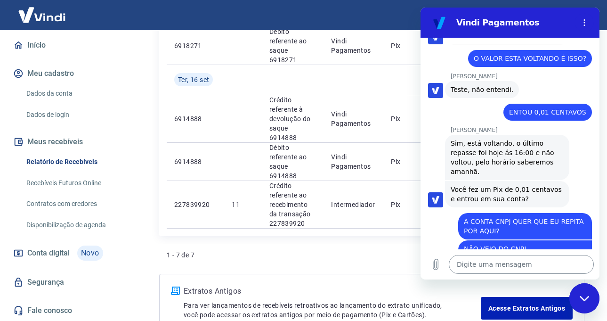
click at [497, 270] on textarea at bounding box center [521, 264] width 145 height 19
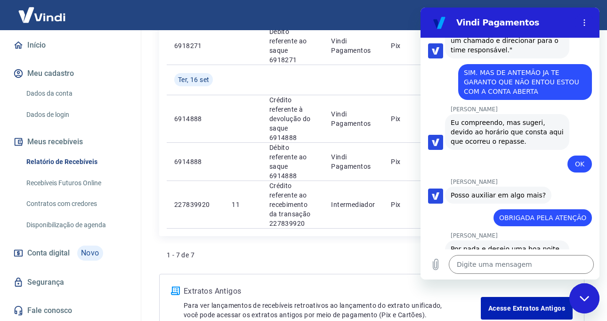
scroll to position [1840, 0]
